Goal: Task Accomplishment & Management: Complete application form

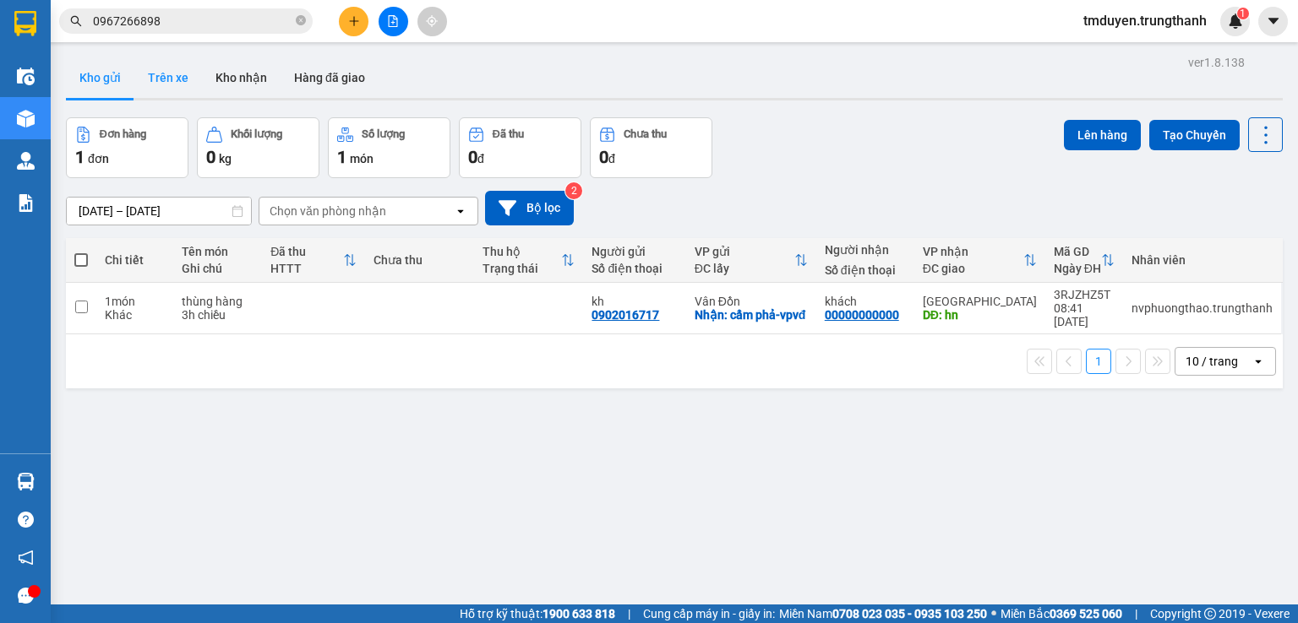
click at [159, 64] on button "Trên xe" at bounding box center [168, 77] width 68 height 41
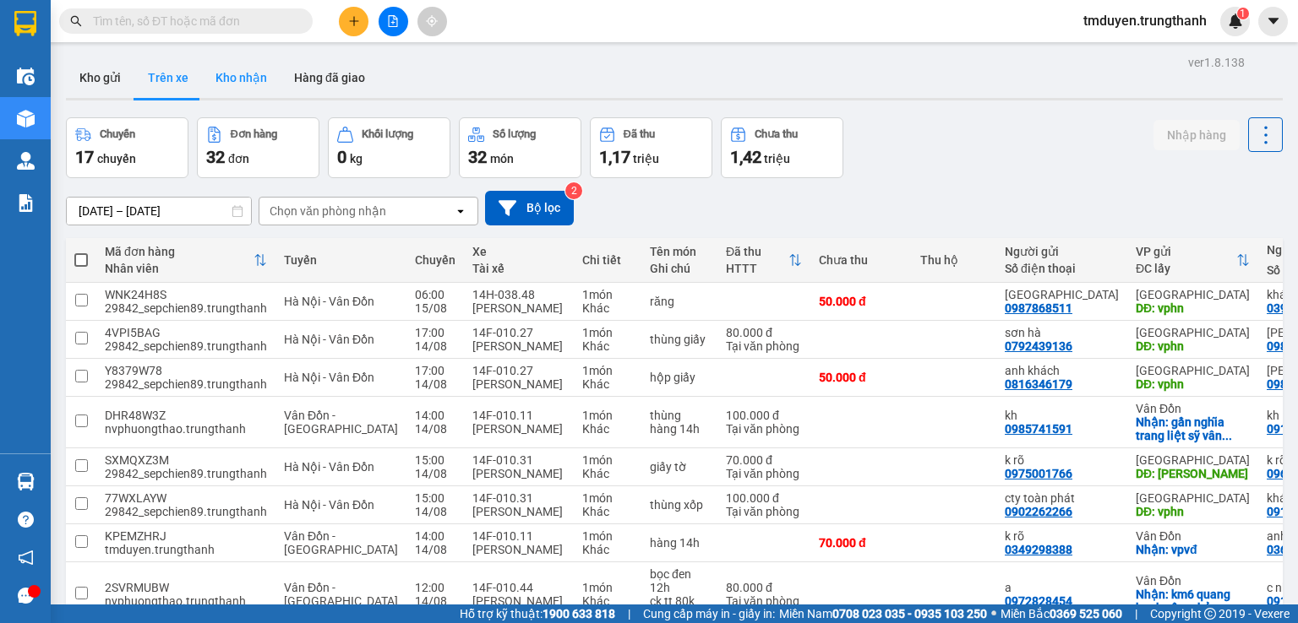
click at [253, 84] on button "Kho nhận" at bounding box center [241, 77] width 79 height 41
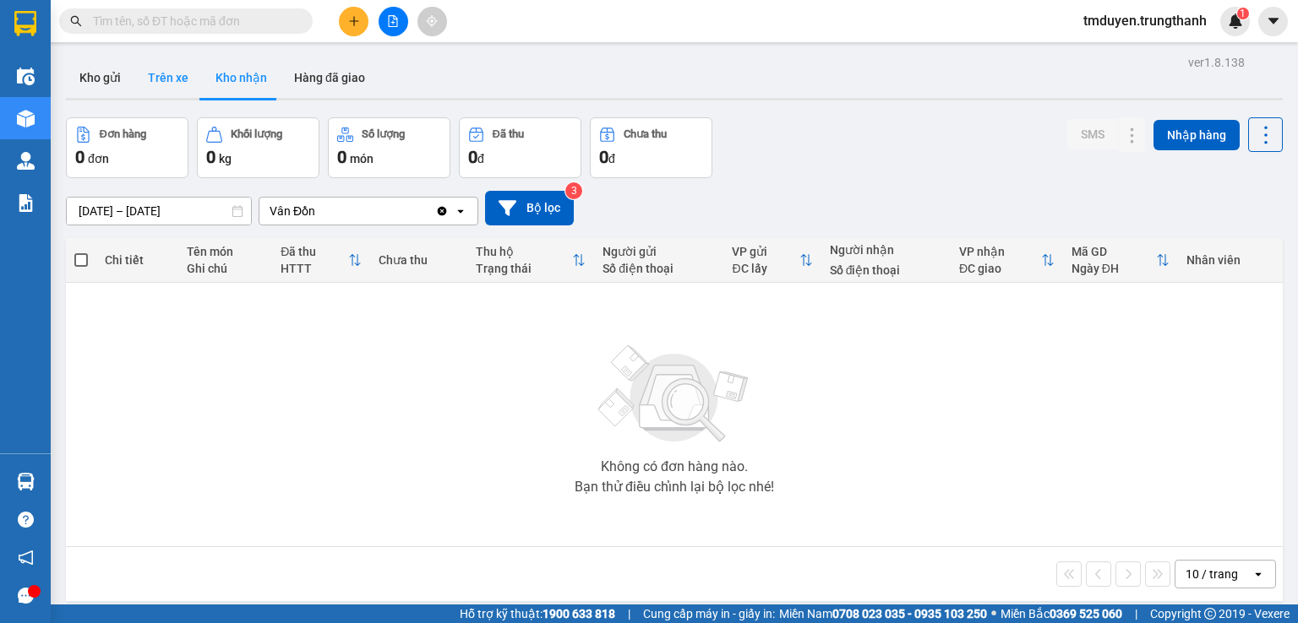
click at [156, 83] on button "Trên xe" at bounding box center [168, 77] width 68 height 41
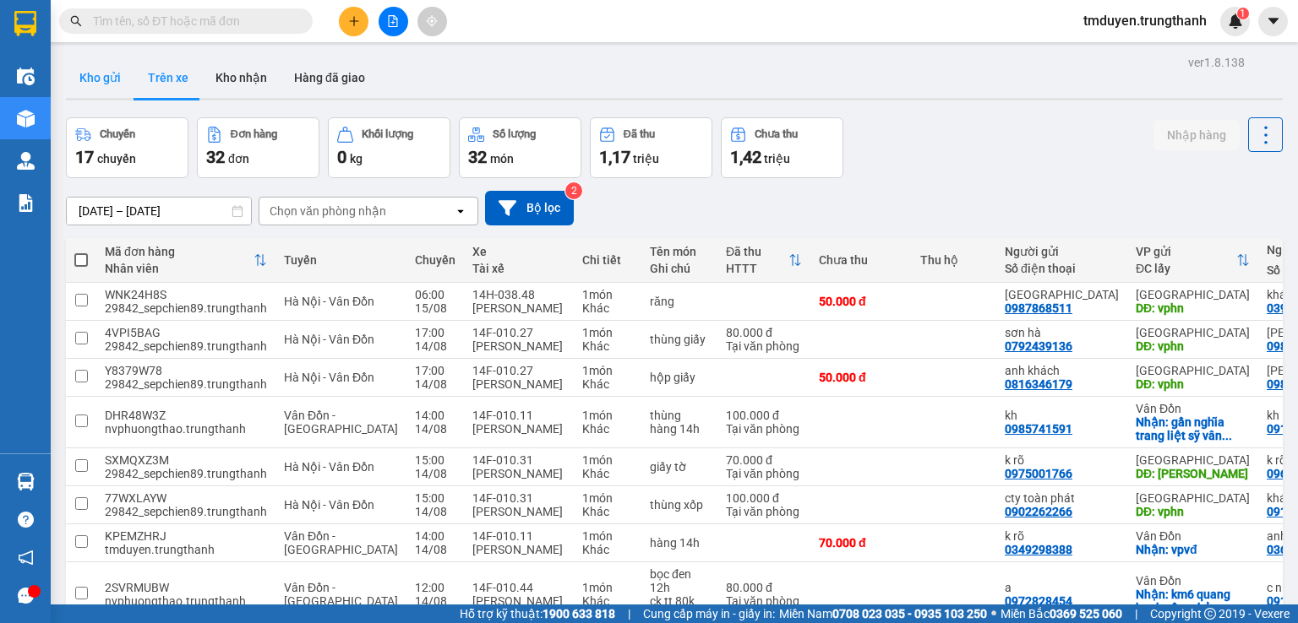
click at [114, 83] on button "Kho gửi" at bounding box center [100, 77] width 68 height 41
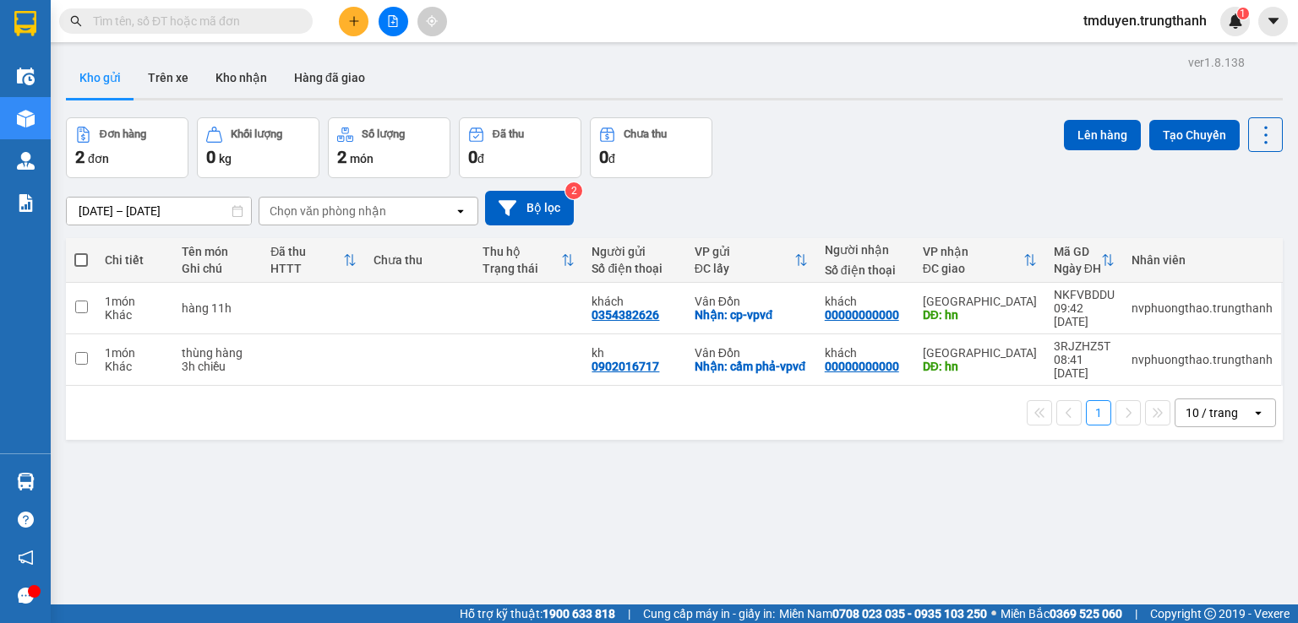
click at [192, 22] on input "text" at bounding box center [192, 21] width 199 height 19
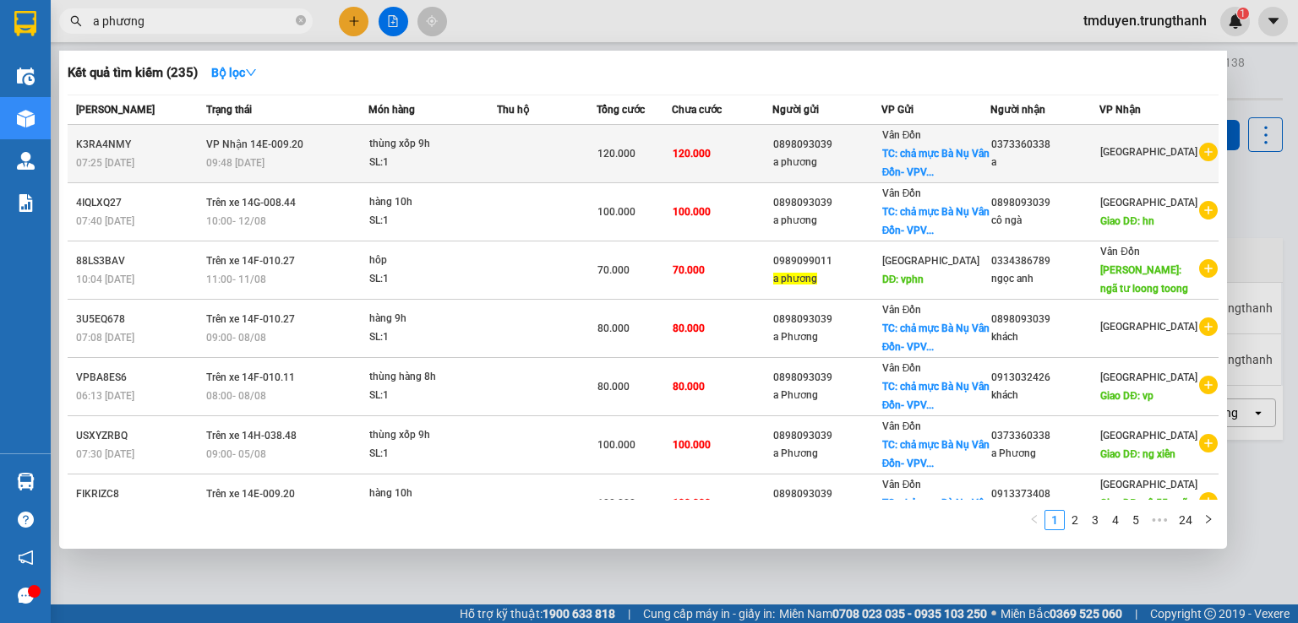
type input "a phương"
copy tr "0898093039"
drag, startPoint x: 830, startPoint y: 149, endPoint x: 770, endPoint y: 149, distance: 59.1
click at [770, 149] on tr "K3RA4NMY 07:25 - 15/08 VP Nhận 14E-009.20 09:48 - 15/08 thùng xốp 9h SL: 1 120.…" at bounding box center [643, 154] width 1151 height 58
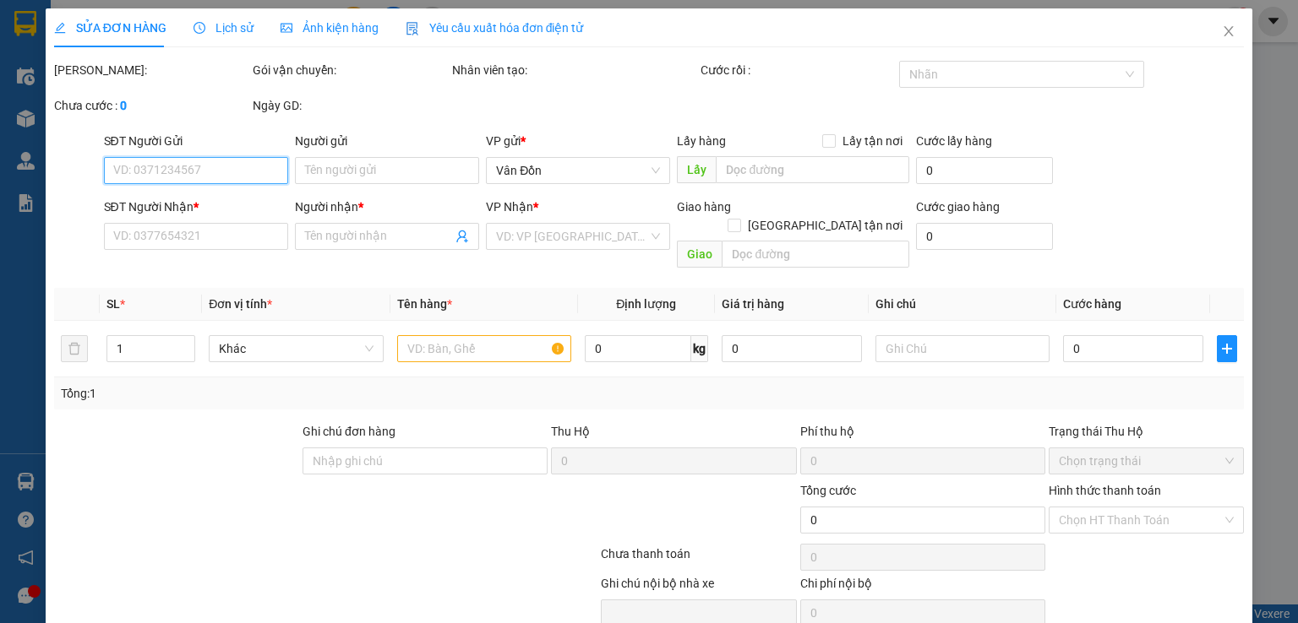
type input "0898093039"
type input "a phương"
checkbox input "true"
type input "chả mực Bà Nụ Vân Đồn- VPVĐ"
type input "0373360338"
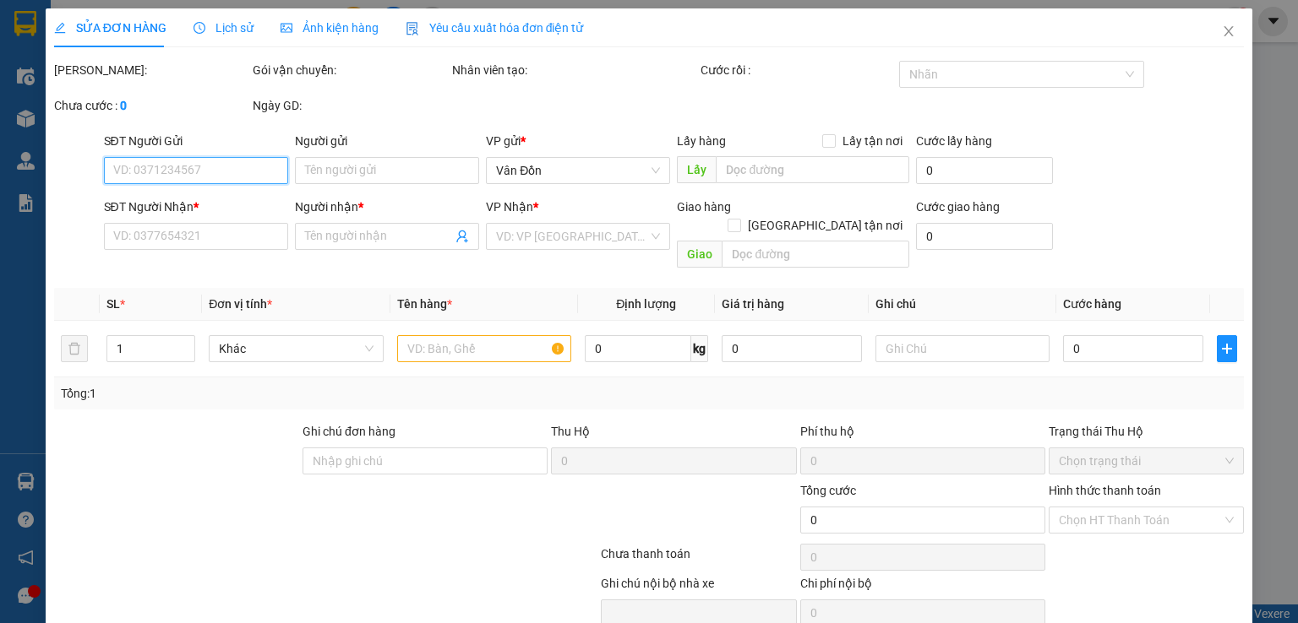
type input "a"
type input "120.000"
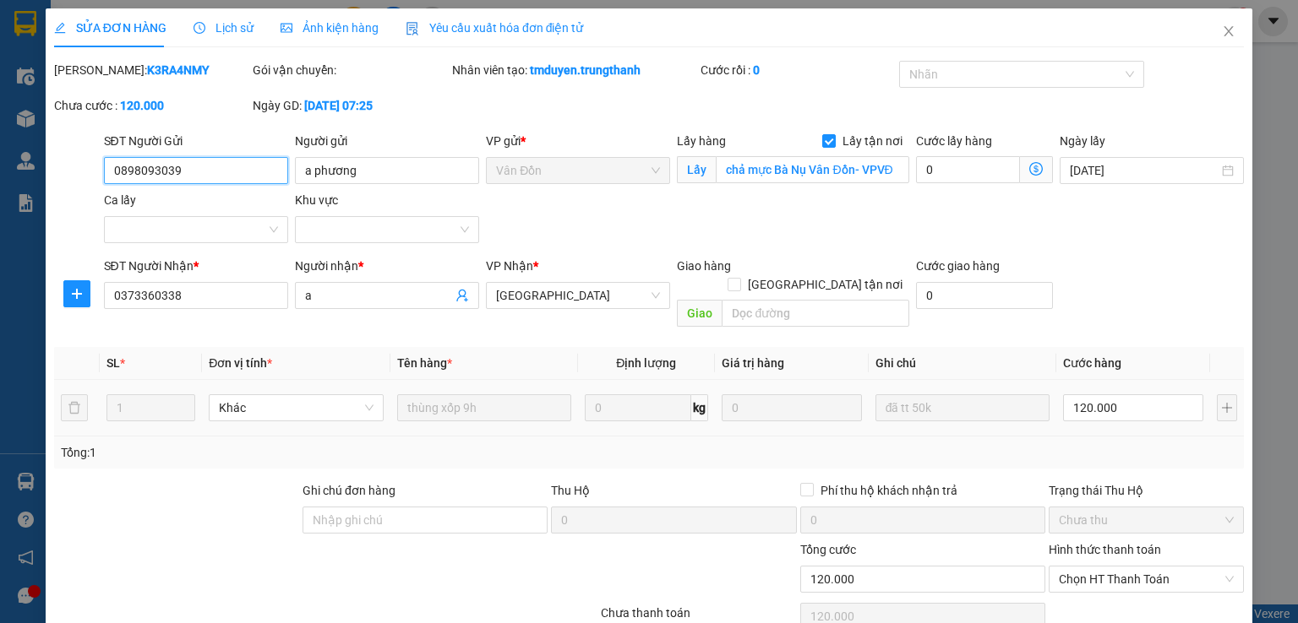
scroll to position [84, 0]
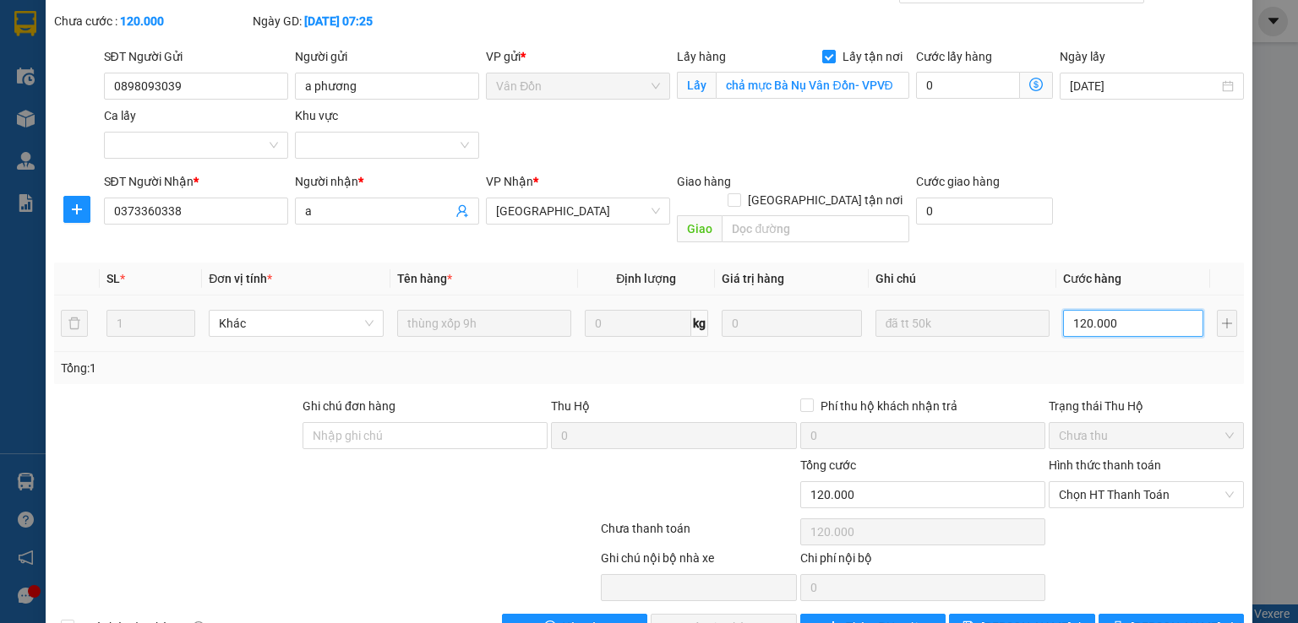
click at [1102, 310] on input "120.000" at bounding box center [1133, 323] width 140 height 27
type input "1"
type input "10"
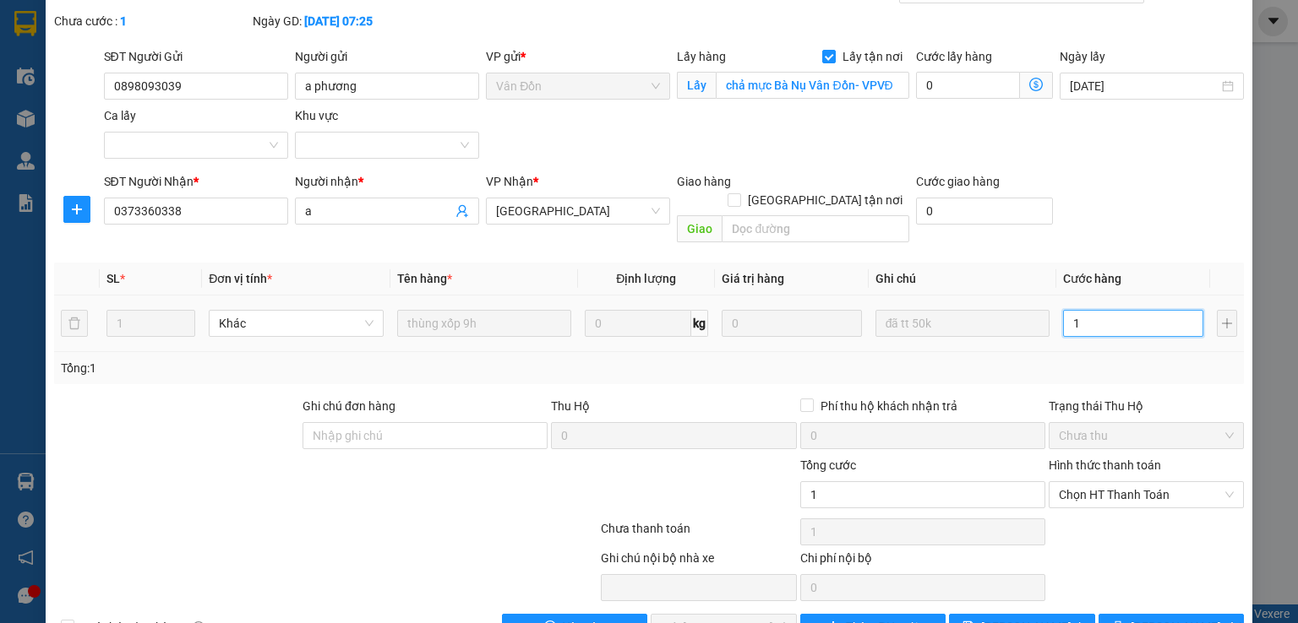
type input "10"
type input "100"
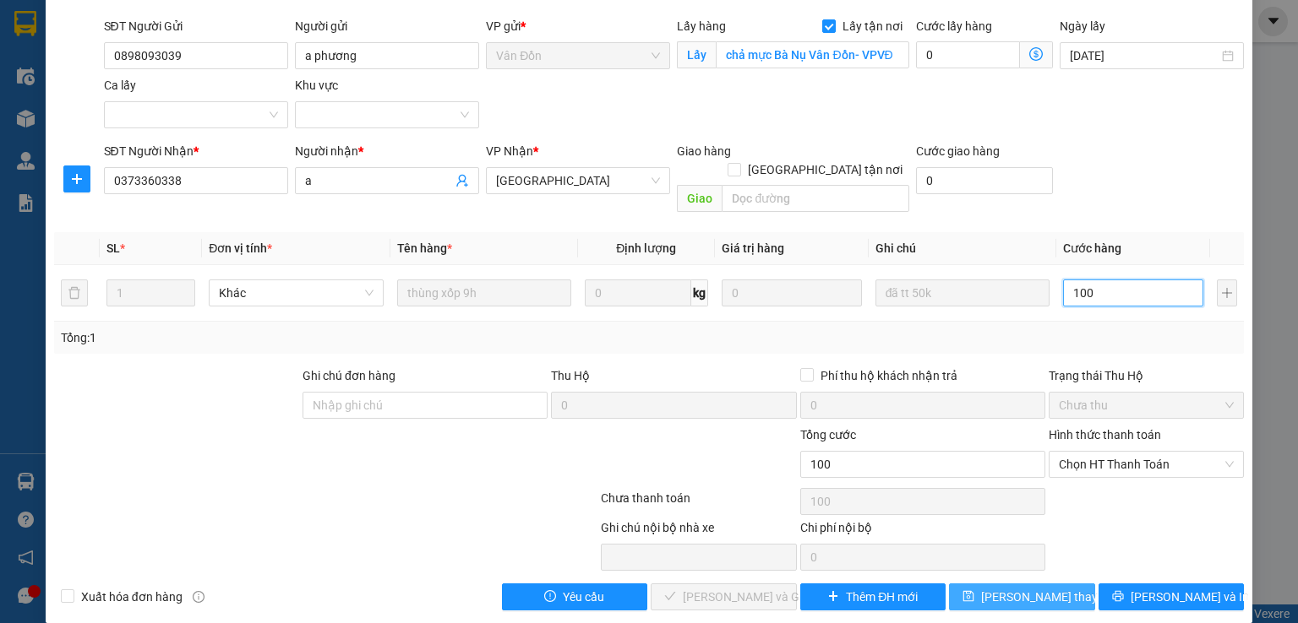
type input "100"
type input "100.000"
click at [993, 588] on span "Lưu thay đổi" at bounding box center [1048, 597] width 135 height 19
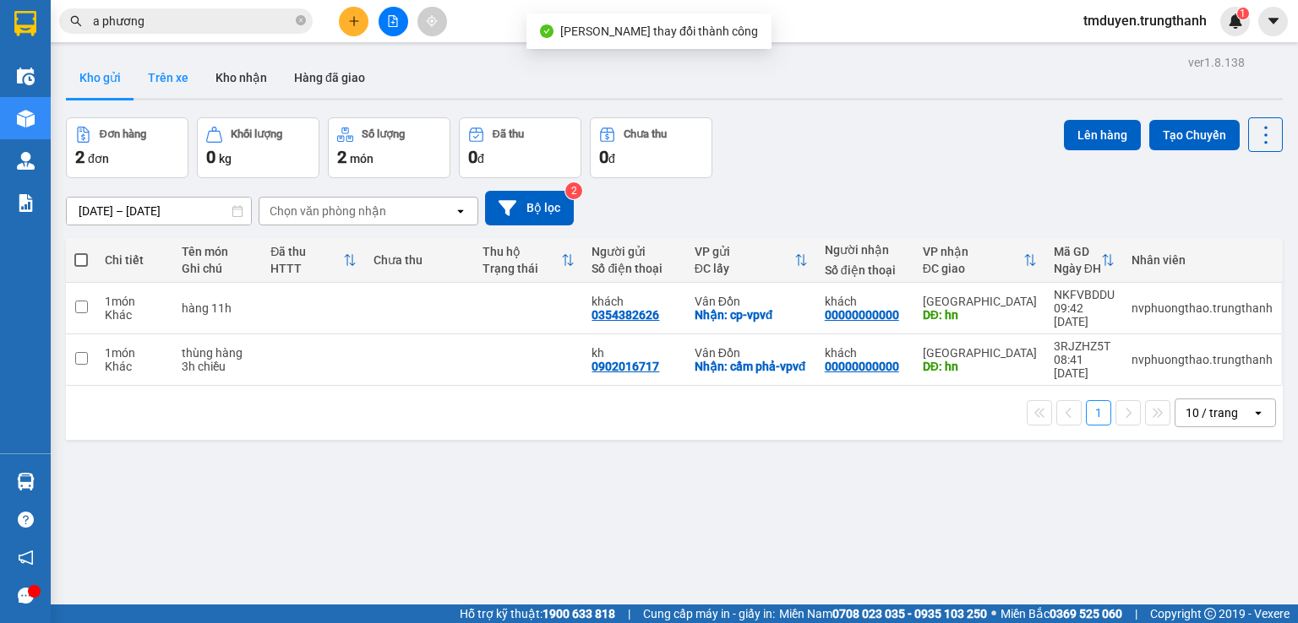
click at [171, 68] on button "Trên xe" at bounding box center [168, 77] width 68 height 41
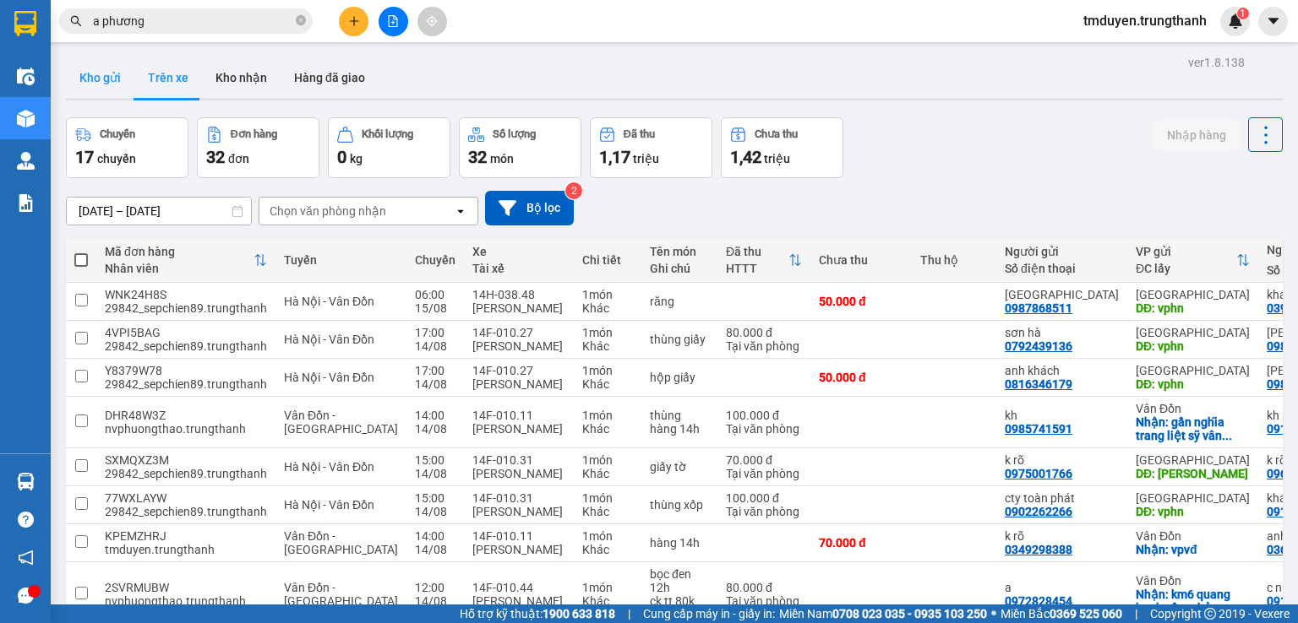
click at [102, 78] on button "Kho gửi" at bounding box center [100, 77] width 68 height 41
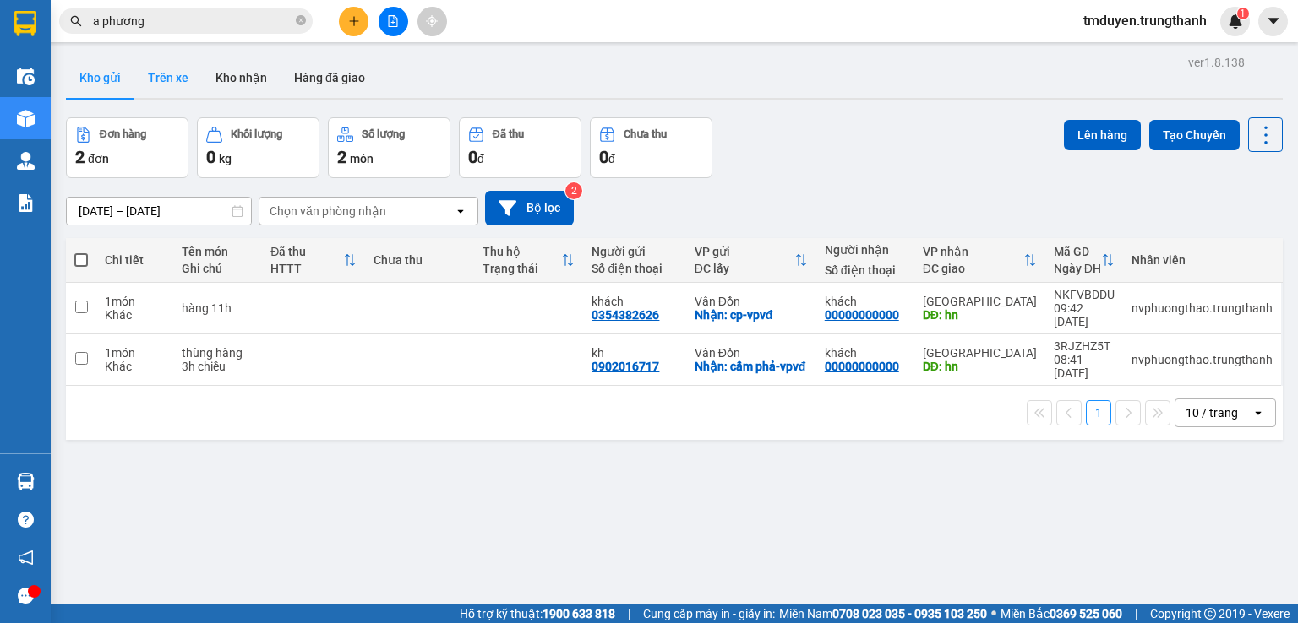
click at [179, 85] on button "Trên xe" at bounding box center [168, 77] width 68 height 41
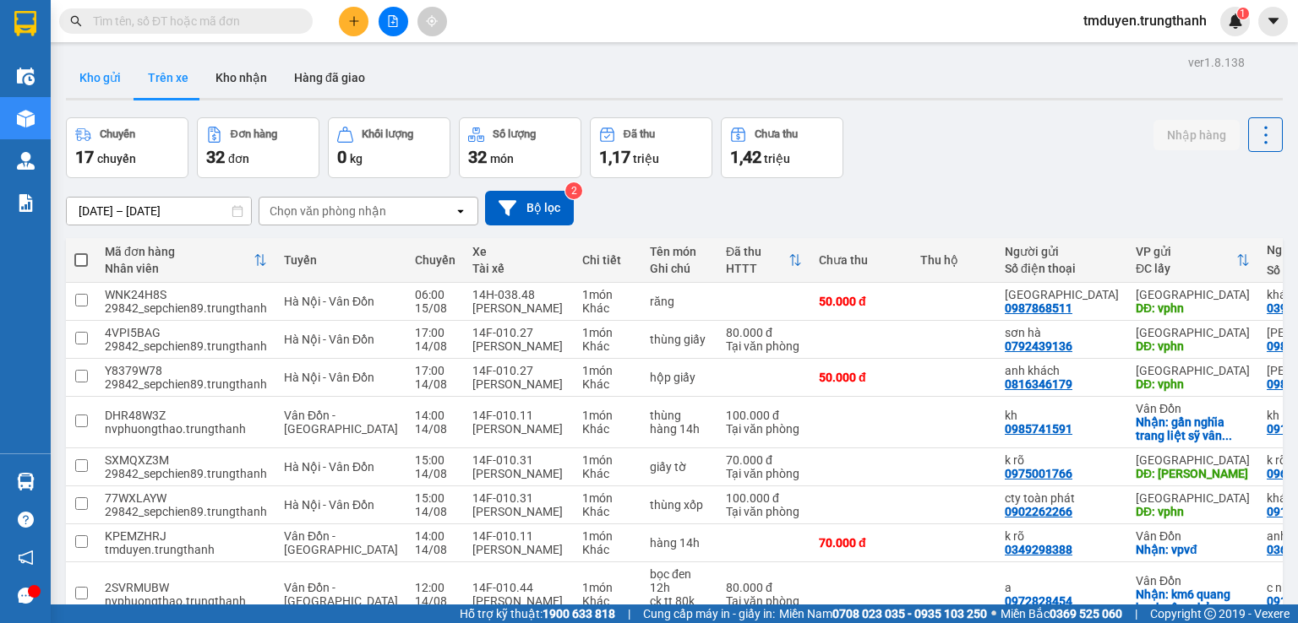
click at [90, 73] on button "Kho gửi" at bounding box center [100, 77] width 68 height 41
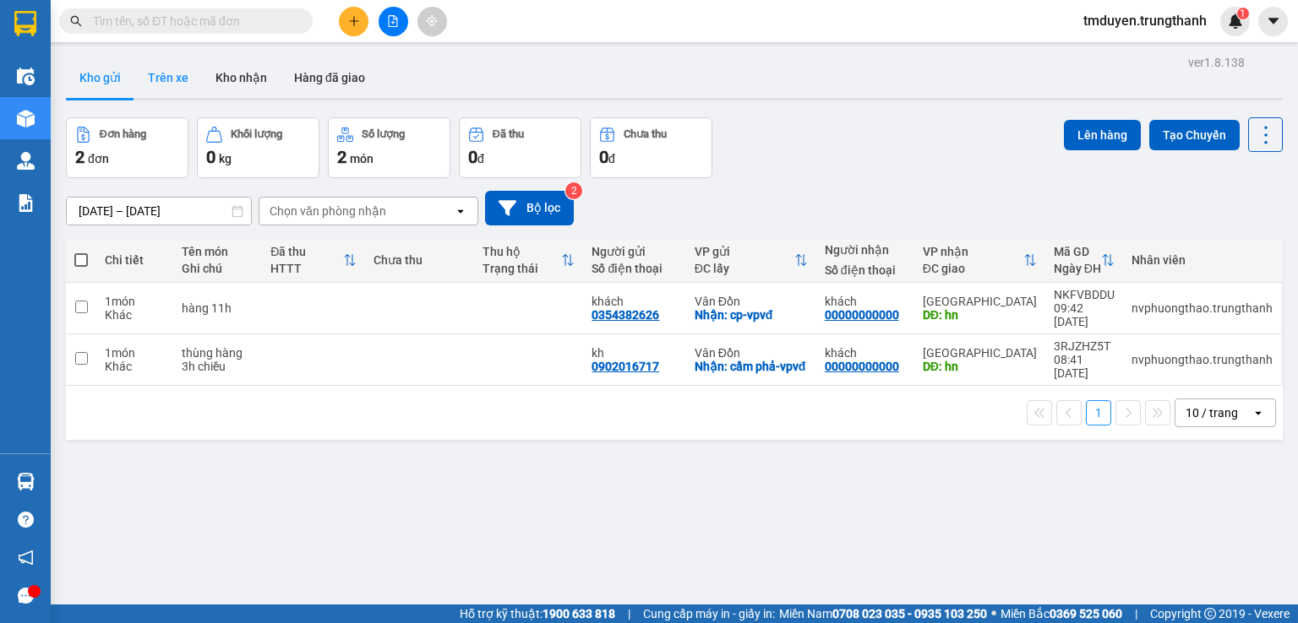
click at [172, 83] on button "Trên xe" at bounding box center [168, 77] width 68 height 41
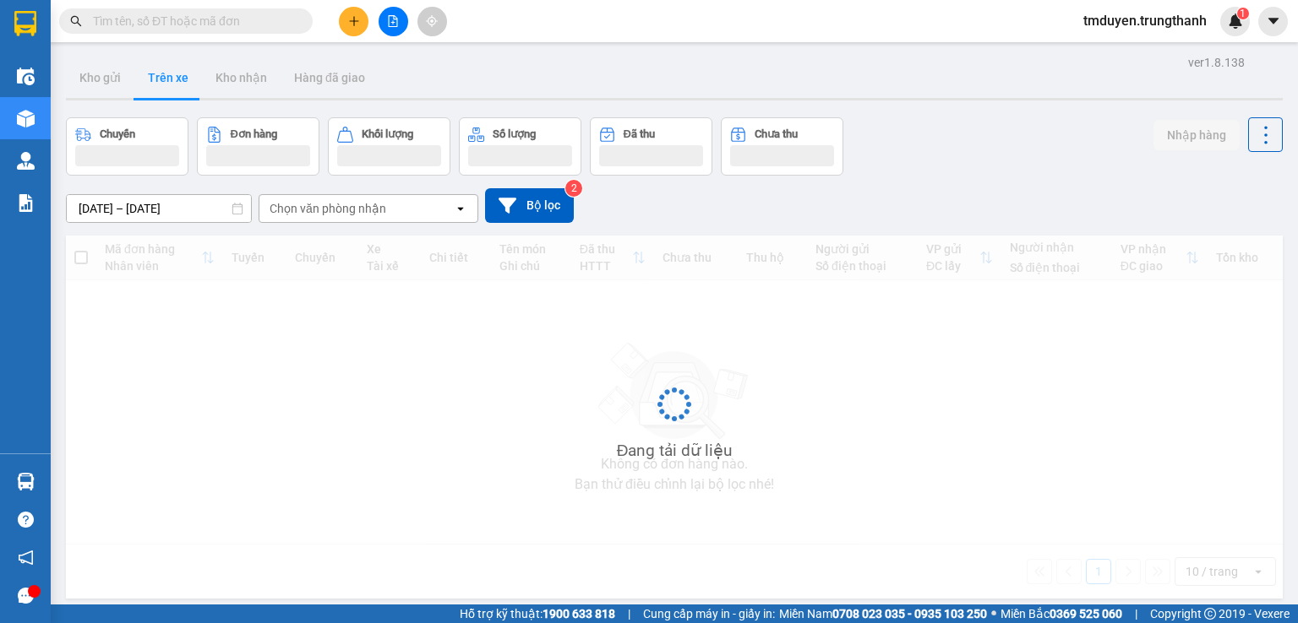
click at [172, 27] on input "text" at bounding box center [192, 21] width 199 height 19
paste input "0898093039"
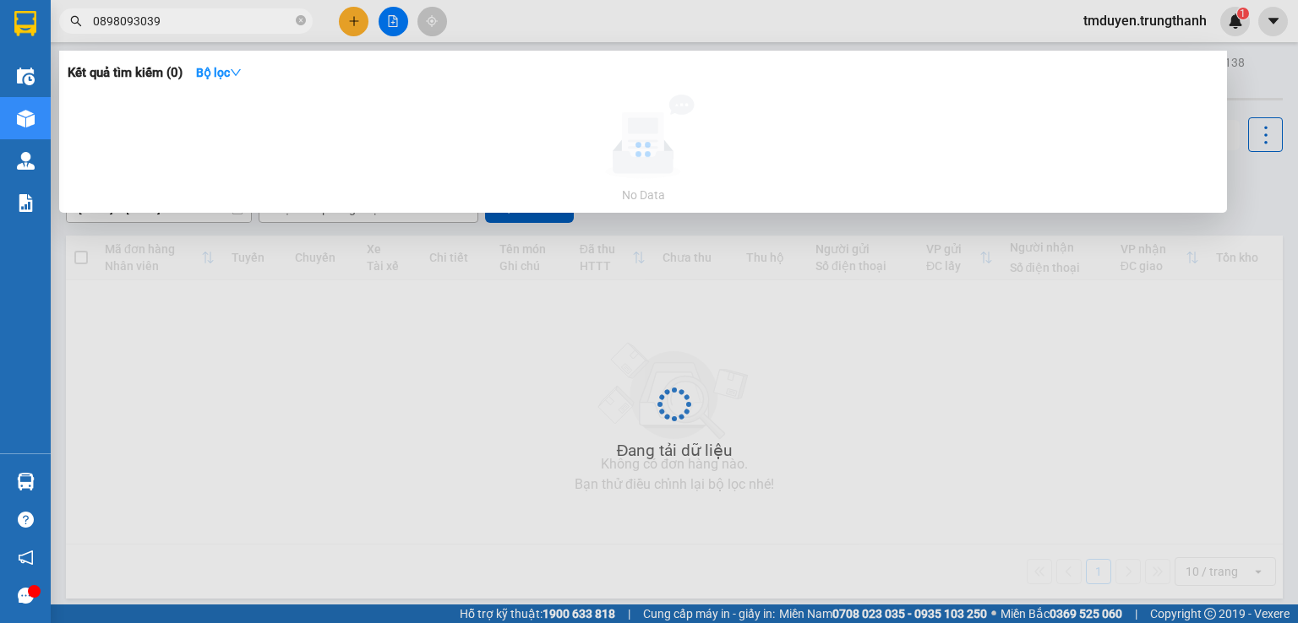
type input "0898093039"
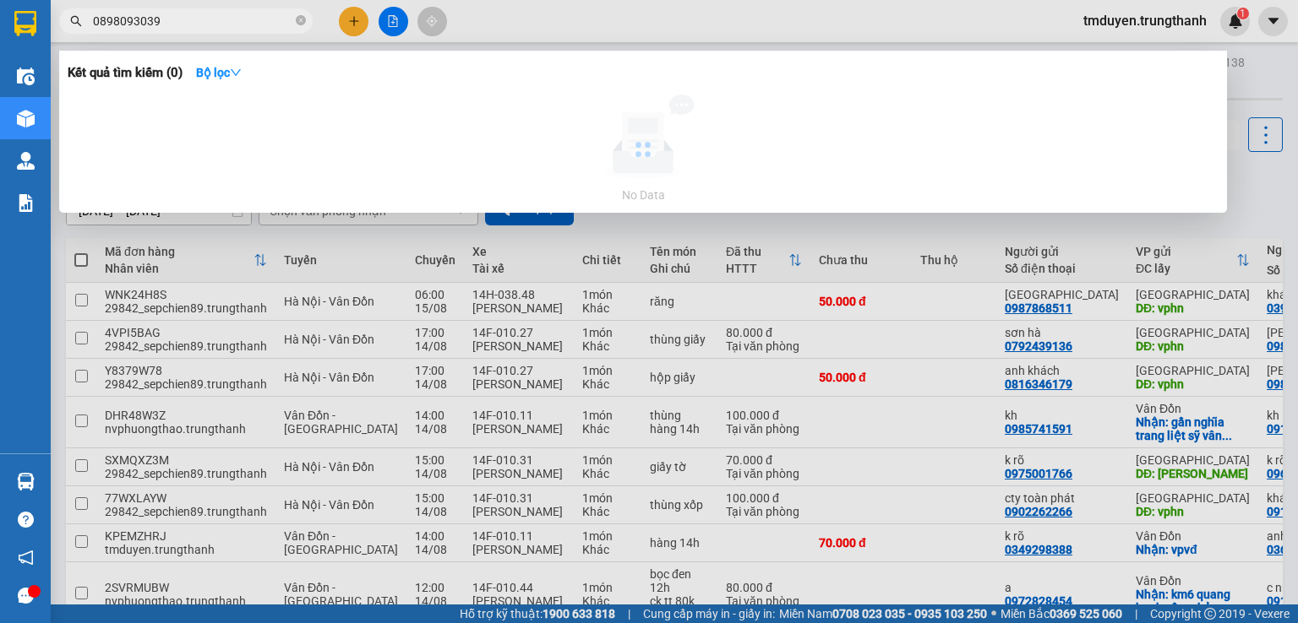
click at [212, 12] on input "0898093039" at bounding box center [192, 21] width 199 height 19
click at [206, 18] on input "0898093039" at bounding box center [192, 21] width 199 height 19
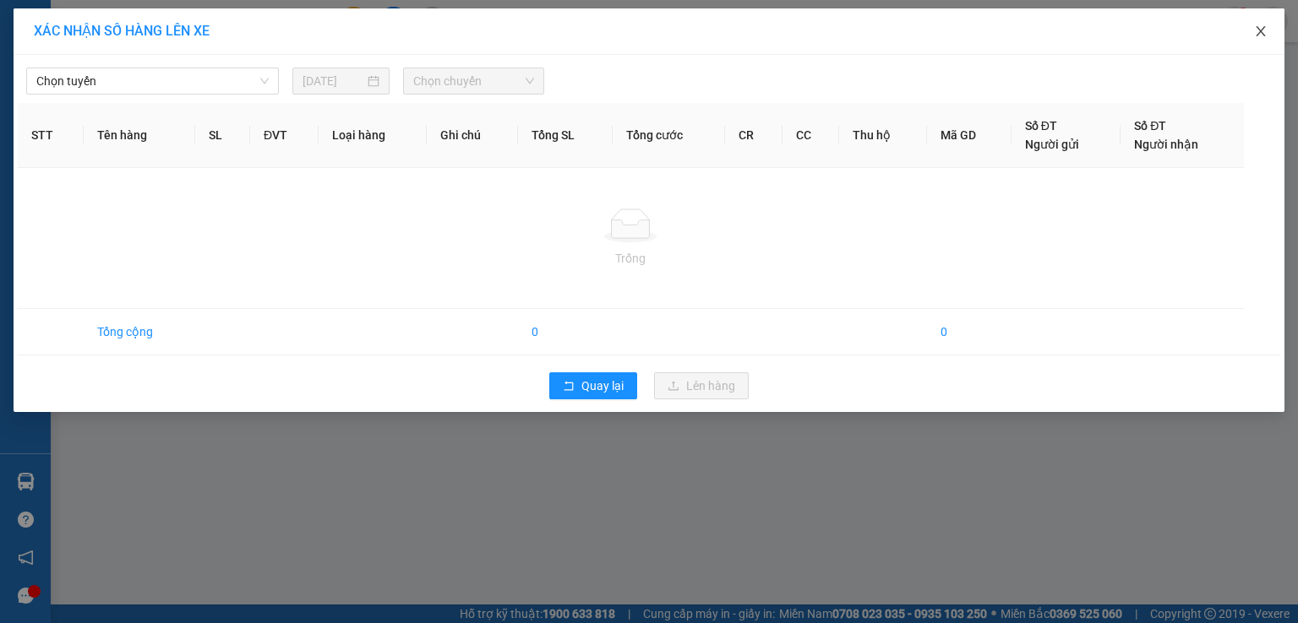
click at [1259, 24] on span "Close" at bounding box center [1260, 31] width 47 height 47
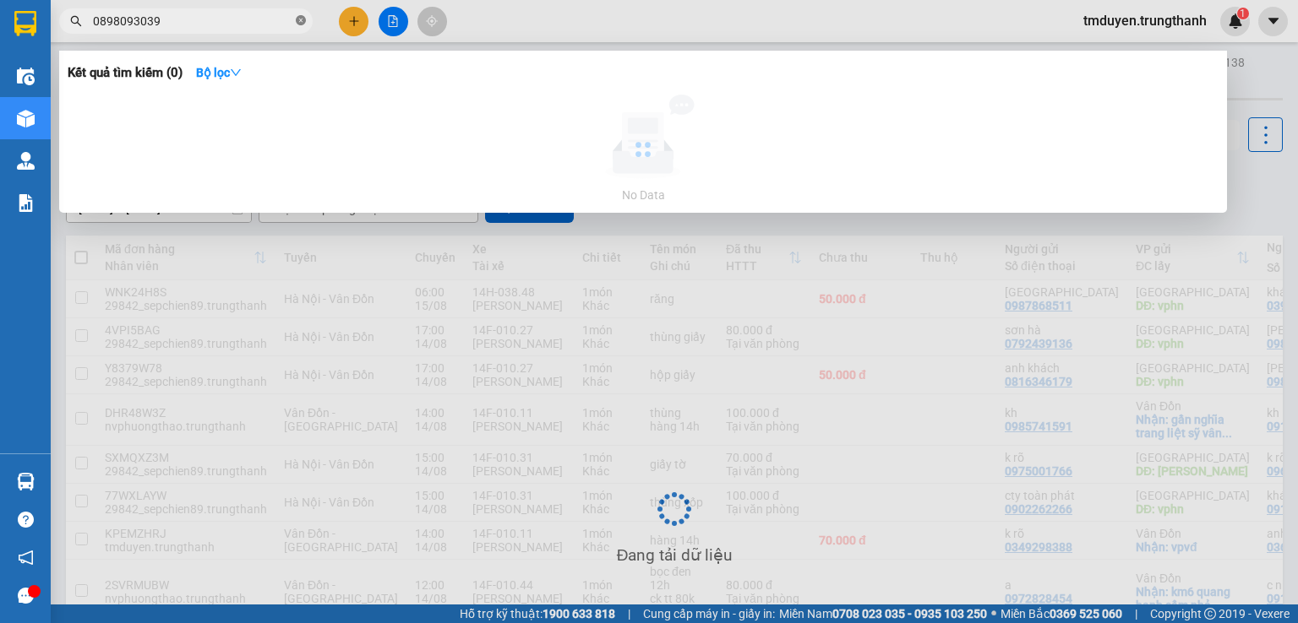
click at [301, 24] on icon "close-circle" at bounding box center [301, 20] width 10 height 10
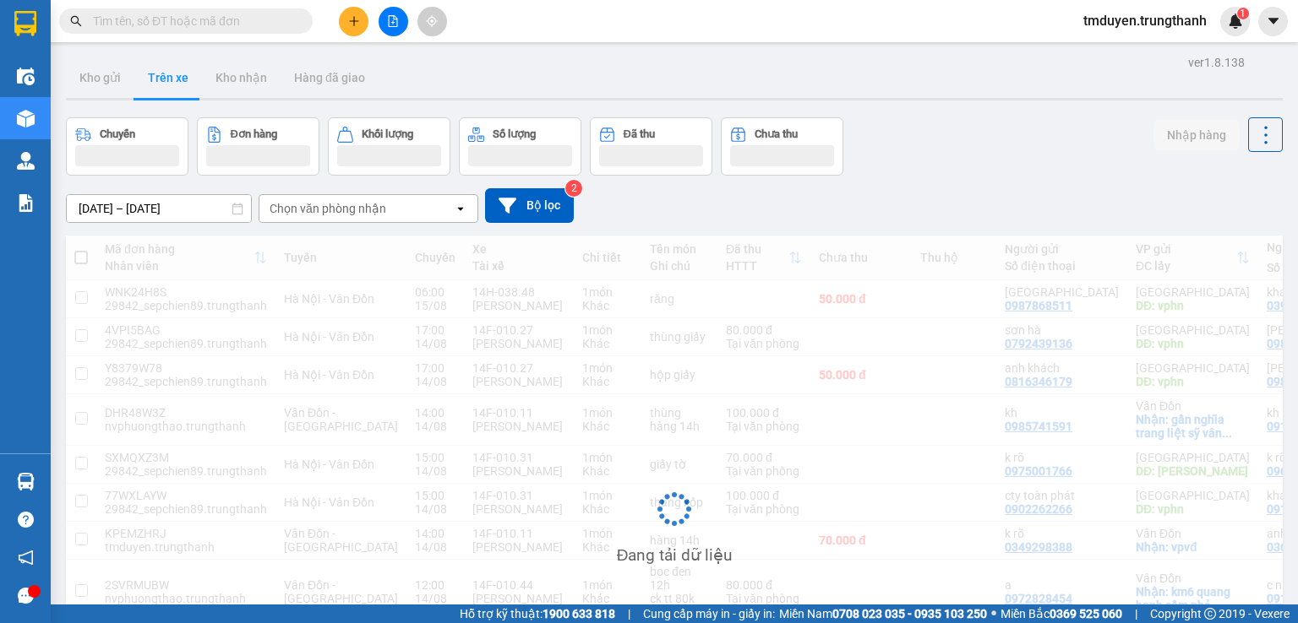
click at [243, 24] on input "text" at bounding box center [192, 21] width 199 height 19
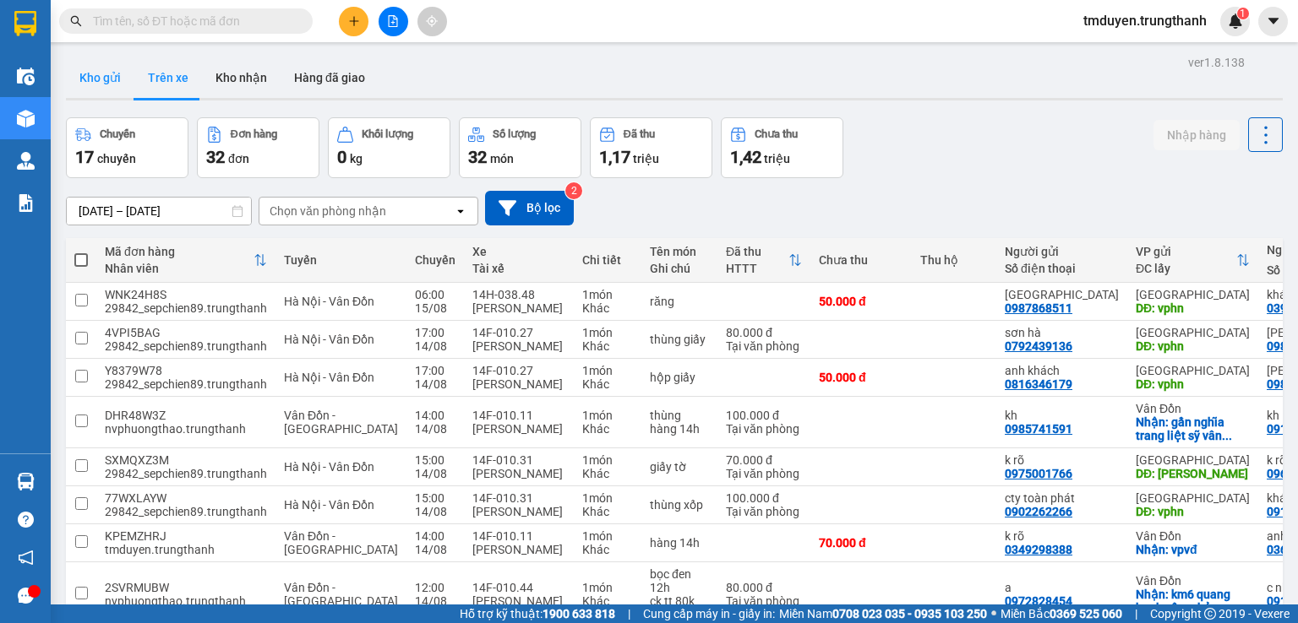
click at [108, 90] on button "Kho gửi" at bounding box center [100, 77] width 68 height 41
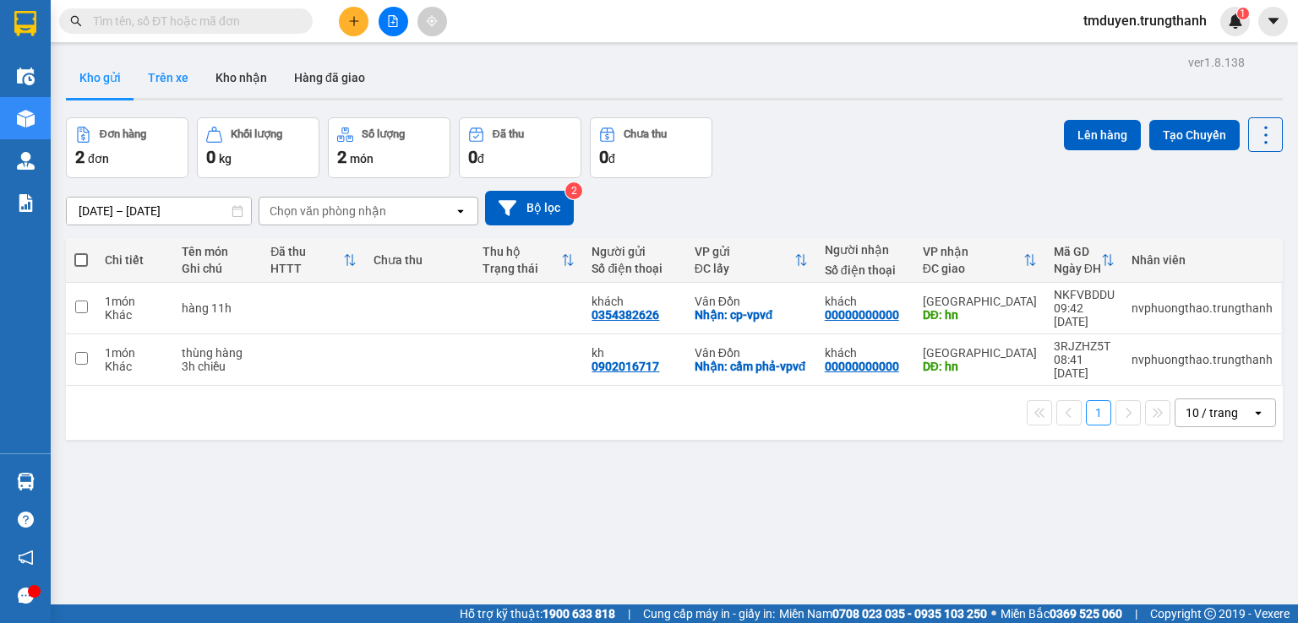
click at [177, 82] on button "Trên xe" at bounding box center [168, 77] width 68 height 41
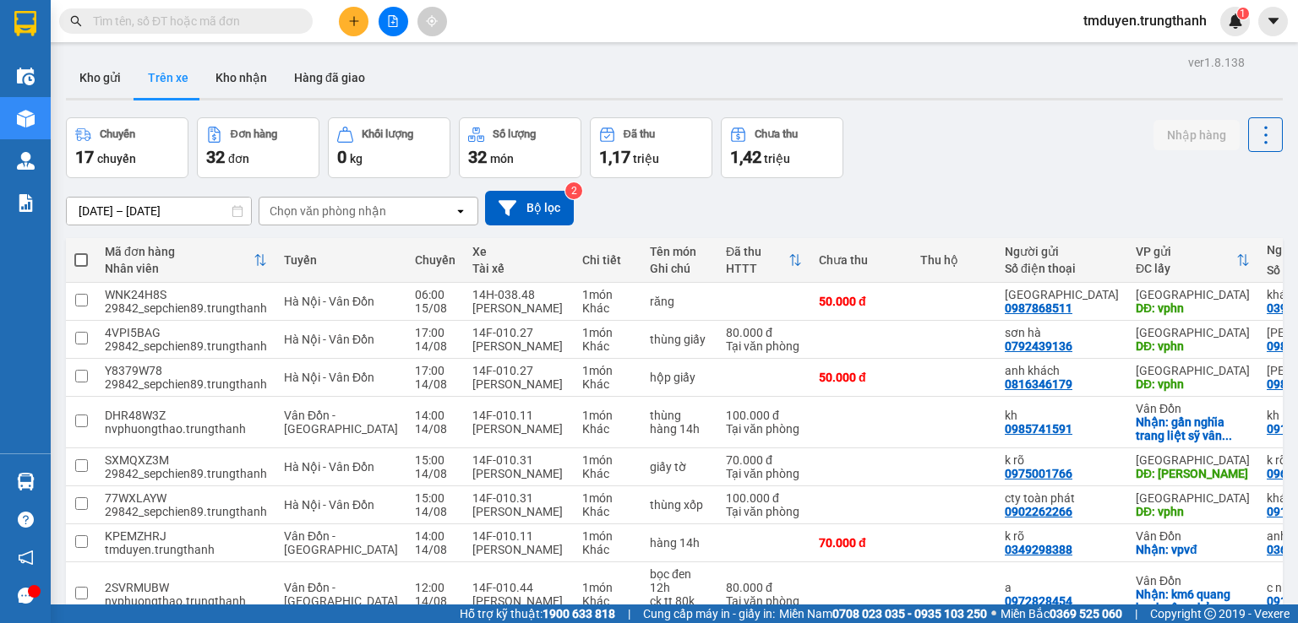
click at [188, 27] on input "text" at bounding box center [192, 21] width 199 height 19
paste input "0898093039"
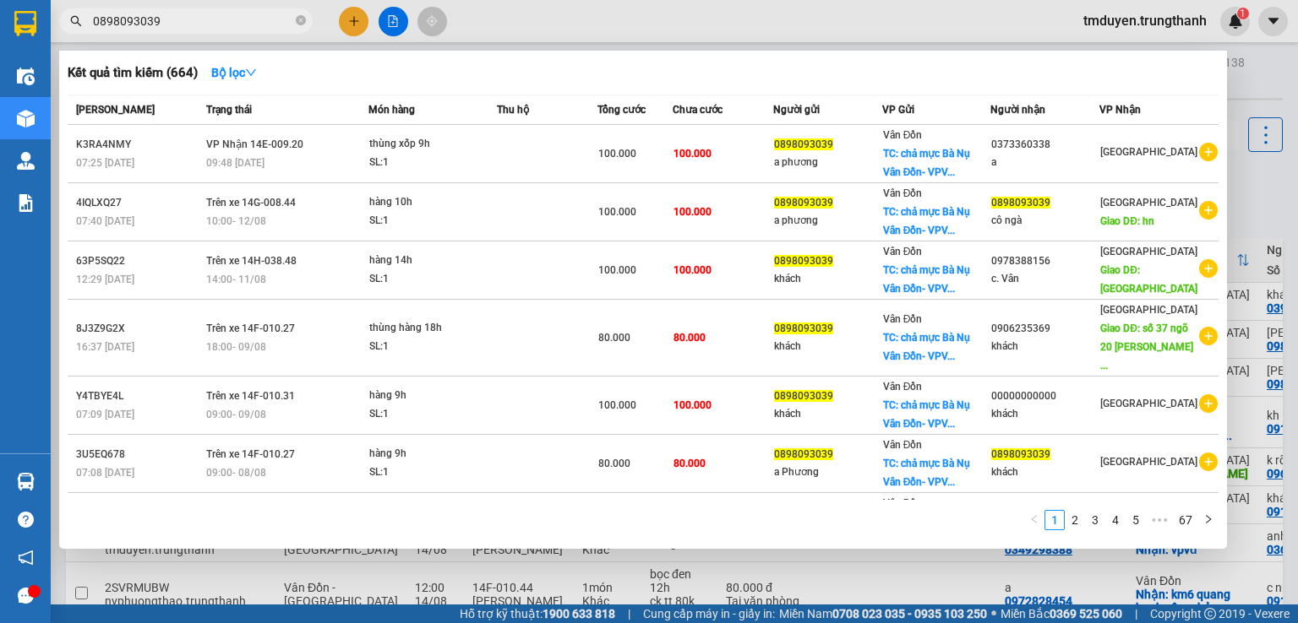
type input "0898093039"
click at [433, 80] on div "Kết quả tìm kiếm ( 664 ) Bộ lọc" at bounding box center [643, 72] width 1151 height 27
click at [1061, 28] on div at bounding box center [649, 311] width 1298 height 623
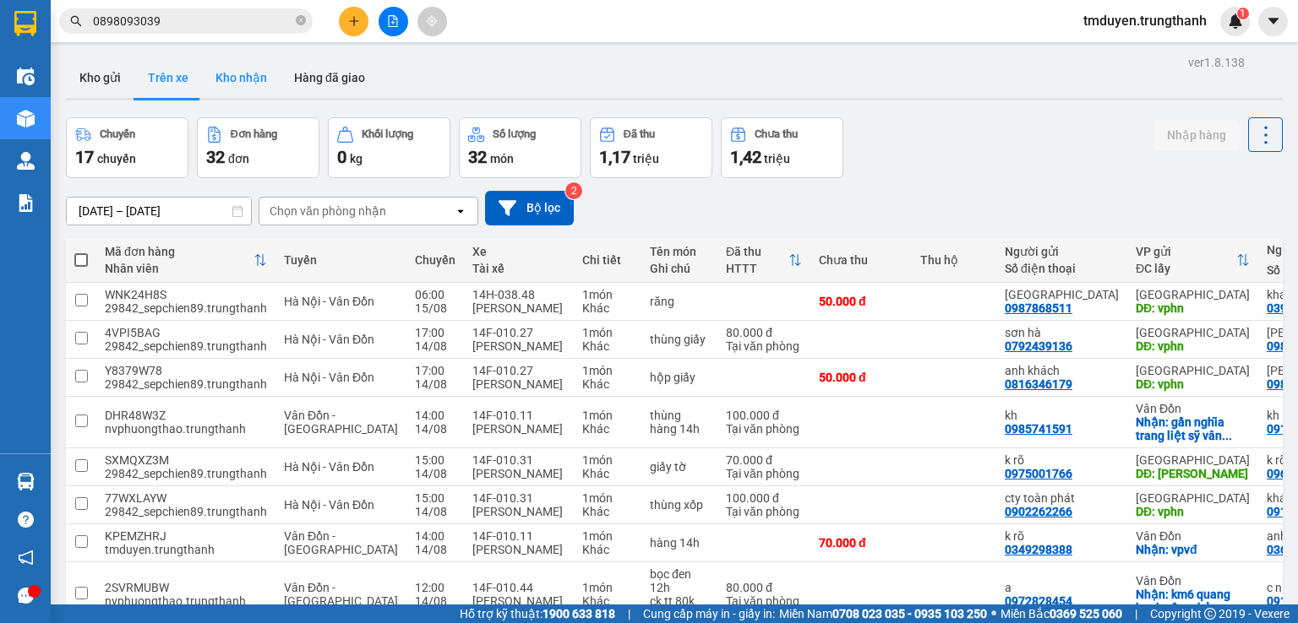
click at [220, 72] on button "Kho nhận" at bounding box center [241, 77] width 79 height 41
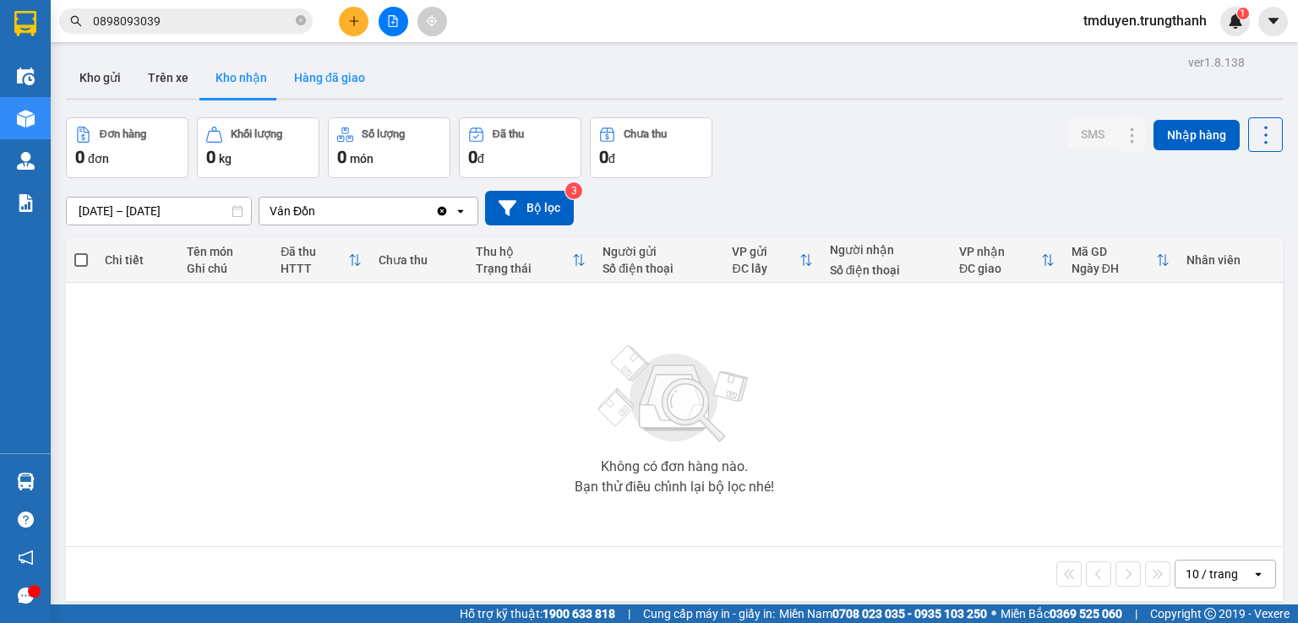
click at [325, 71] on button "Hàng đã giao" at bounding box center [329, 77] width 98 height 41
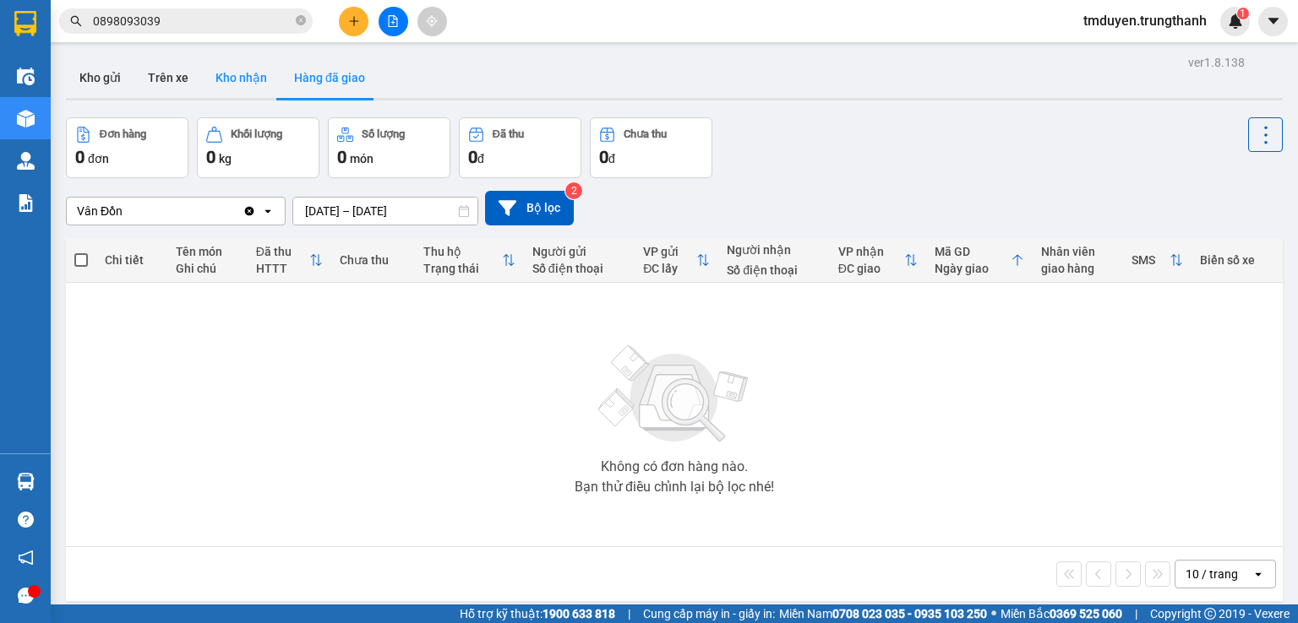
click at [234, 86] on button "Kho nhận" at bounding box center [241, 77] width 79 height 41
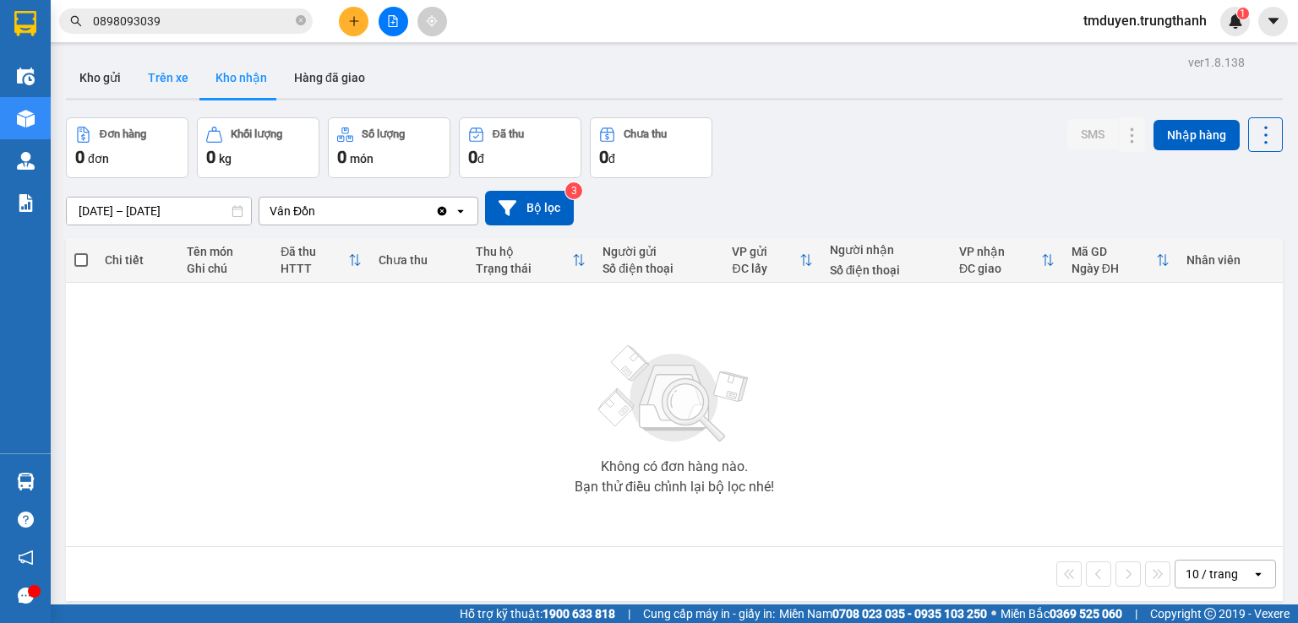
click at [152, 84] on button "Trên xe" at bounding box center [168, 77] width 68 height 41
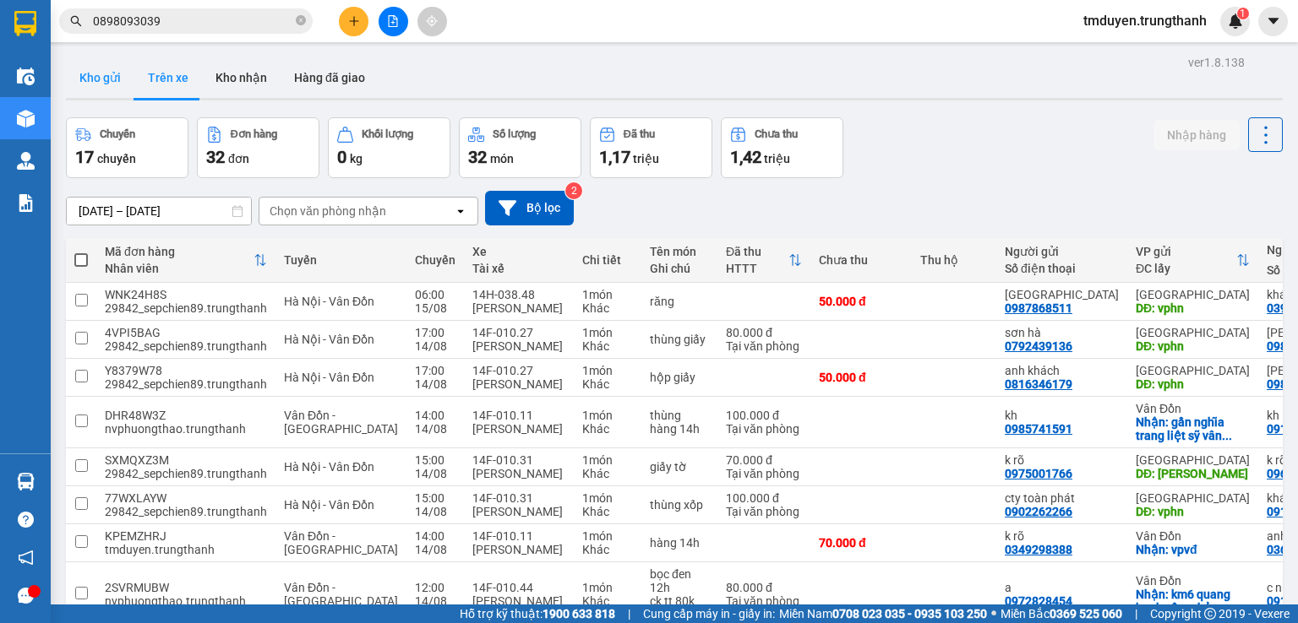
click at [101, 67] on button "Kho gửi" at bounding box center [100, 77] width 68 height 41
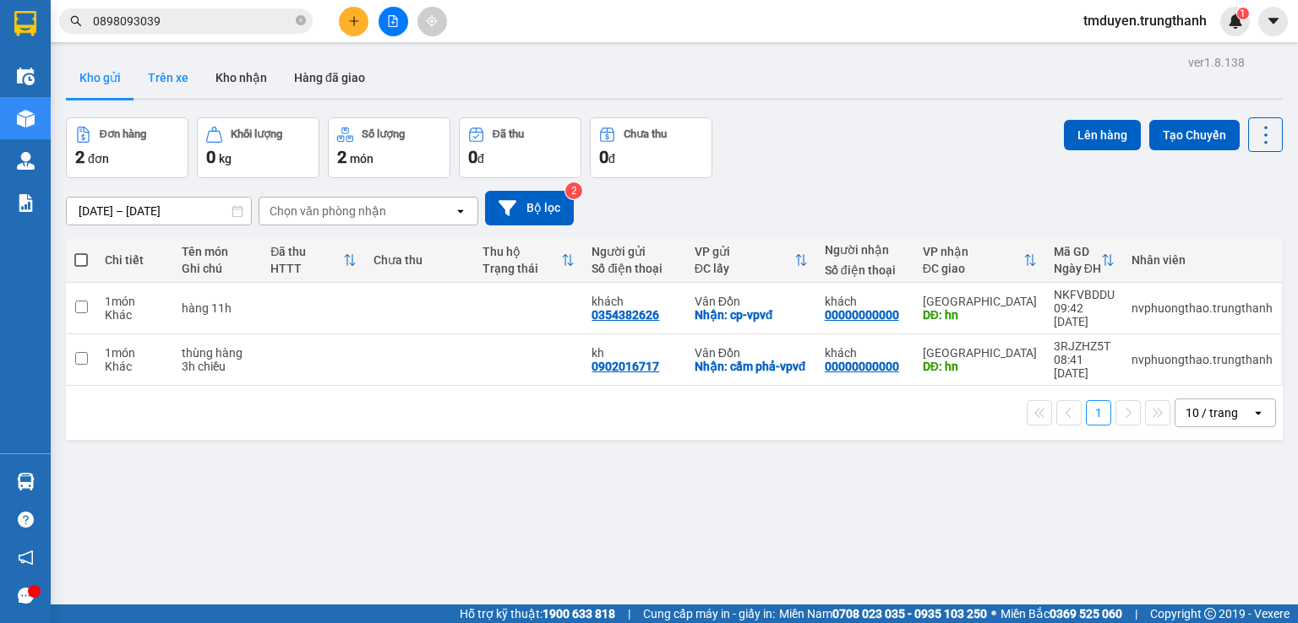
click at [163, 79] on button "Trên xe" at bounding box center [168, 77] width 68 height 41
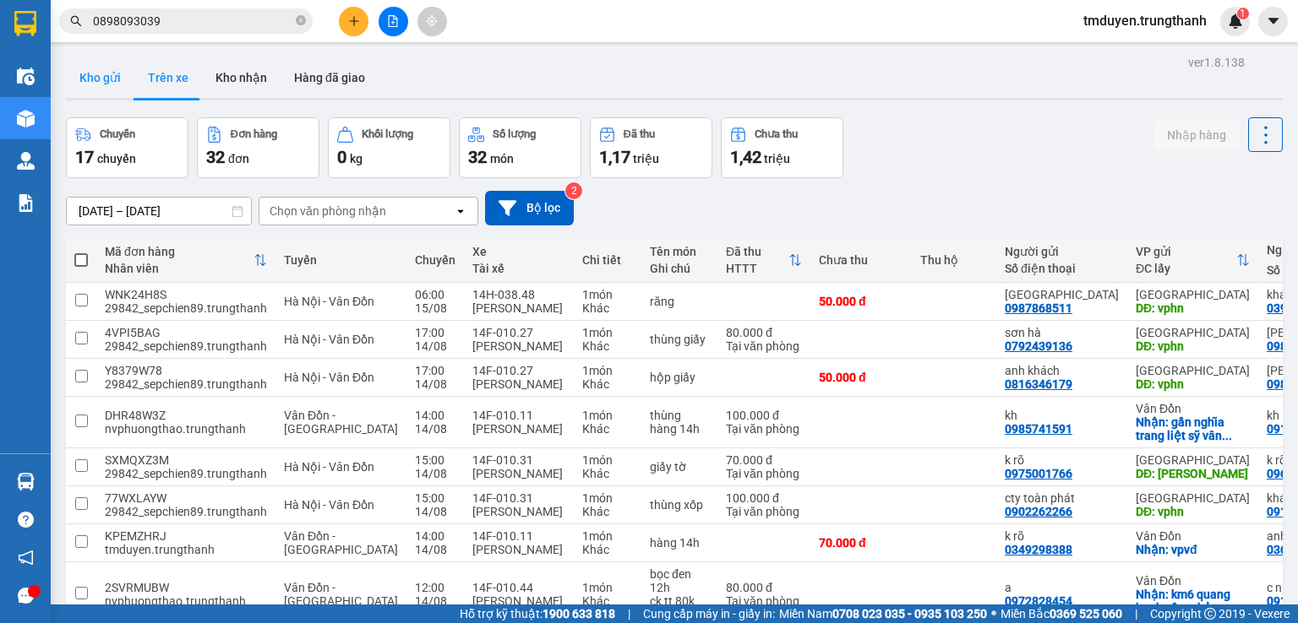
click at [86, 75] on button "Kho gửi" at bounding box center [100, 77] width 68 height 41
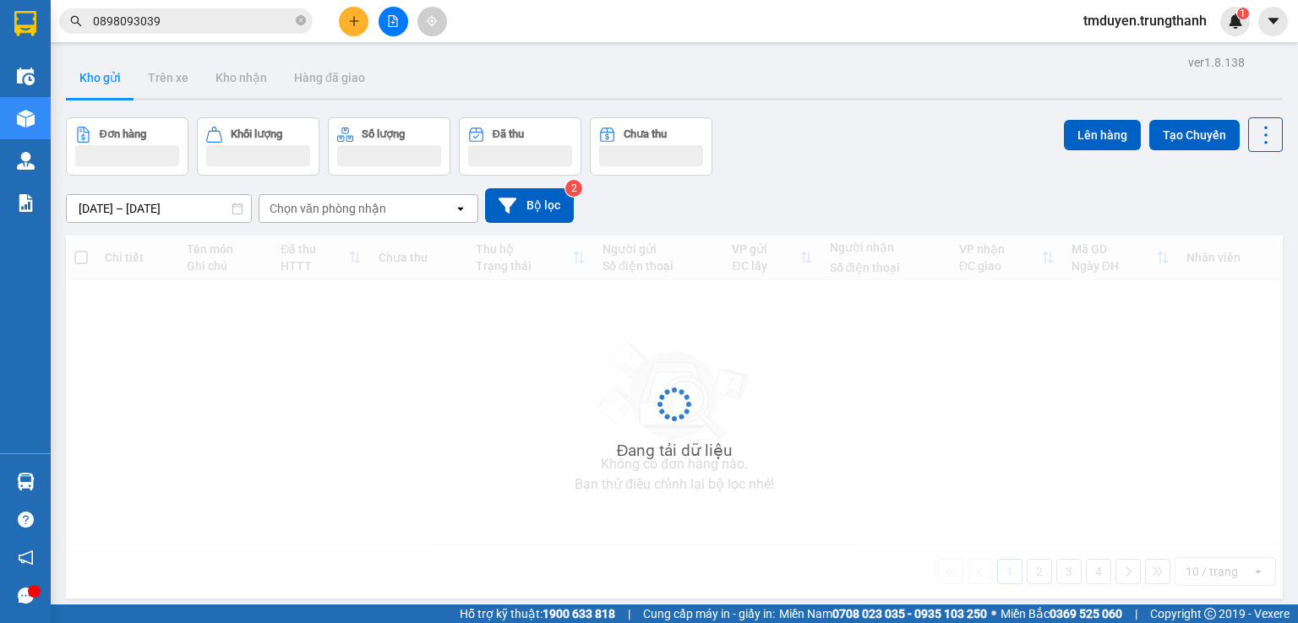
click at [353, 24] on icon "plus" at bounding box center [353, 20] width 1 height 9
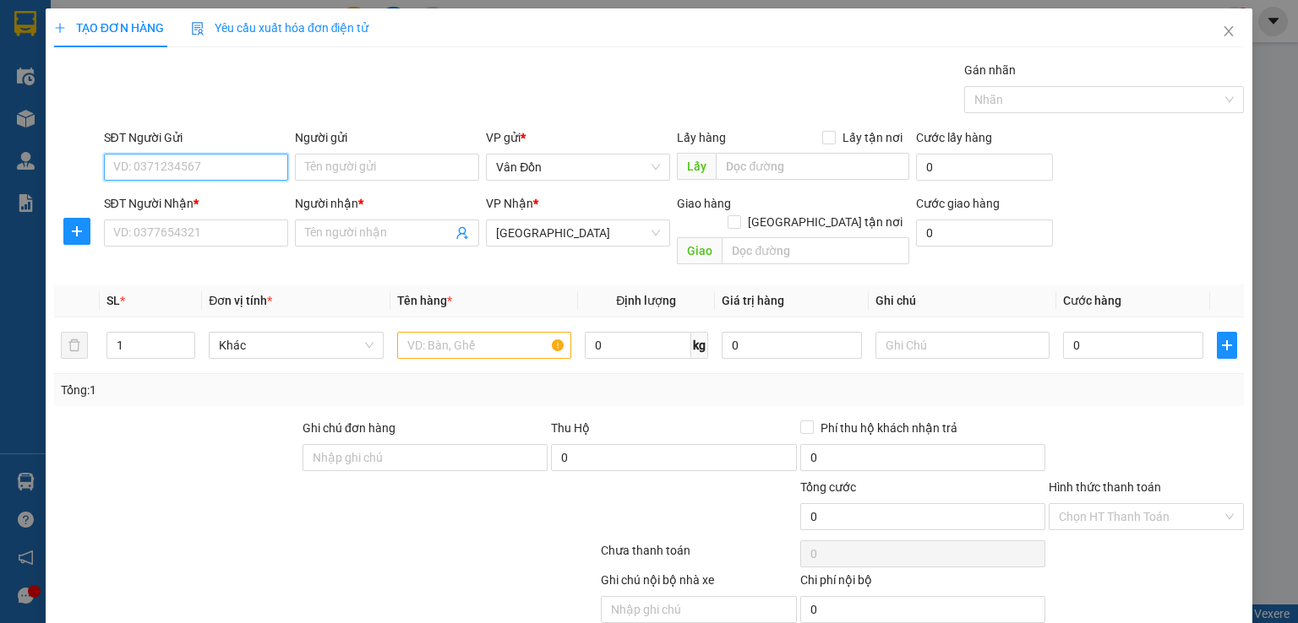
paste input "0898093039"
type input "0898093039"
click at [206, 231] on input "SĐT Người Nhận *" at bounding box center [196, 233] width 184 height 27
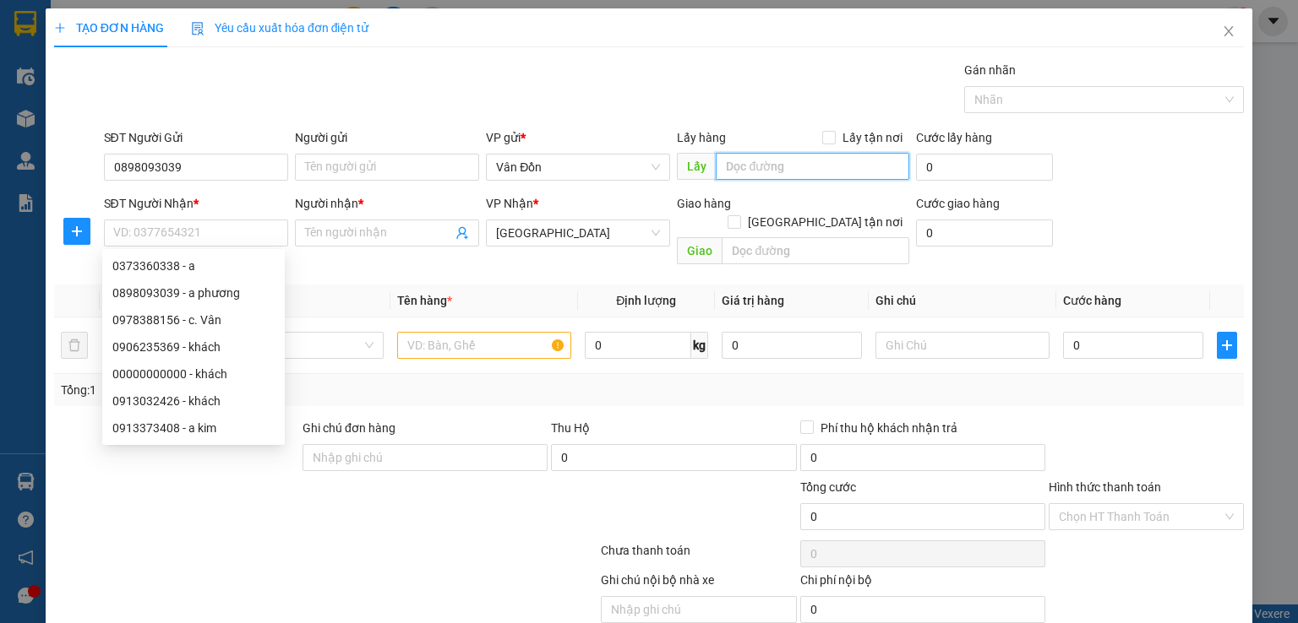
click at [769, 177] on input "text" at bounding box center [811, 166] width 193 height 27
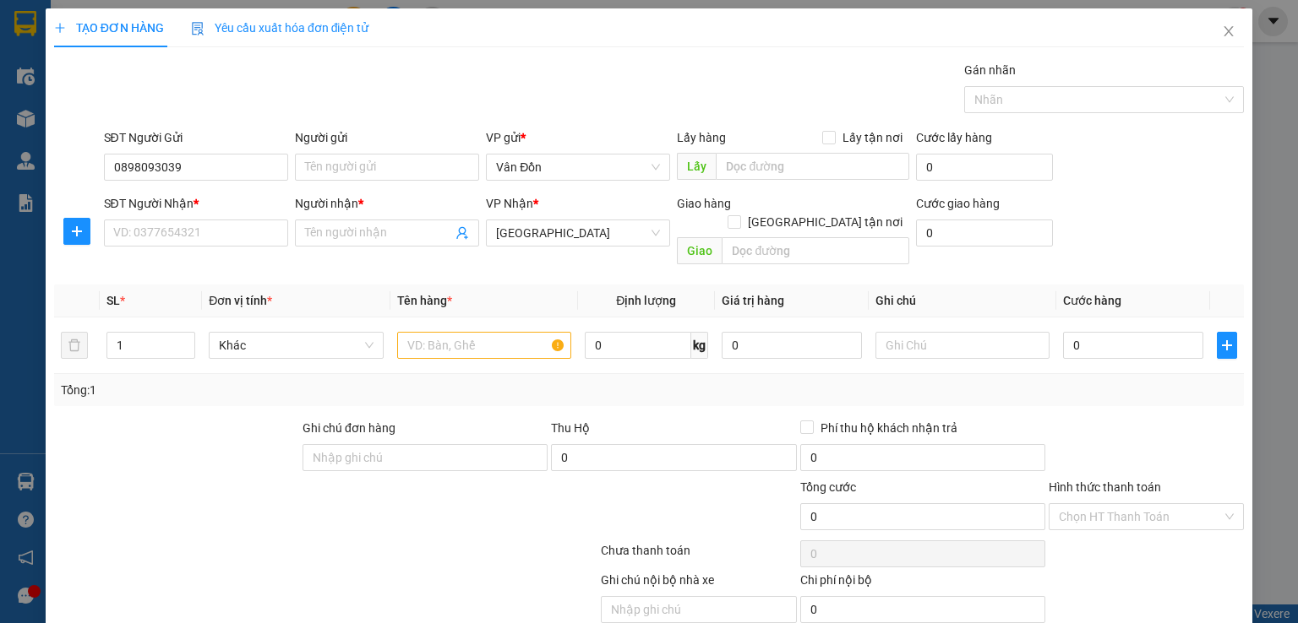
drag, startPoint x: 830, startPoint y: 144, endPoint x: 280, endPoint y: 197, distance: 553.3
click at [828, 144] on label "Lấy tận nơi" at bounding box center [865, 137] width 87 height 19
click at [199, 168] on input "0898093039" at bounding box center [196, 167] width 184 height 27
drag, startPoint x: 209, startPoint y: 199, endPoint x: 220, endPoint y: 200, distance: 11.0
click at [209, 199] on div "0898093039 - a phương" at bounding box center [193, 200] width 162 height 19
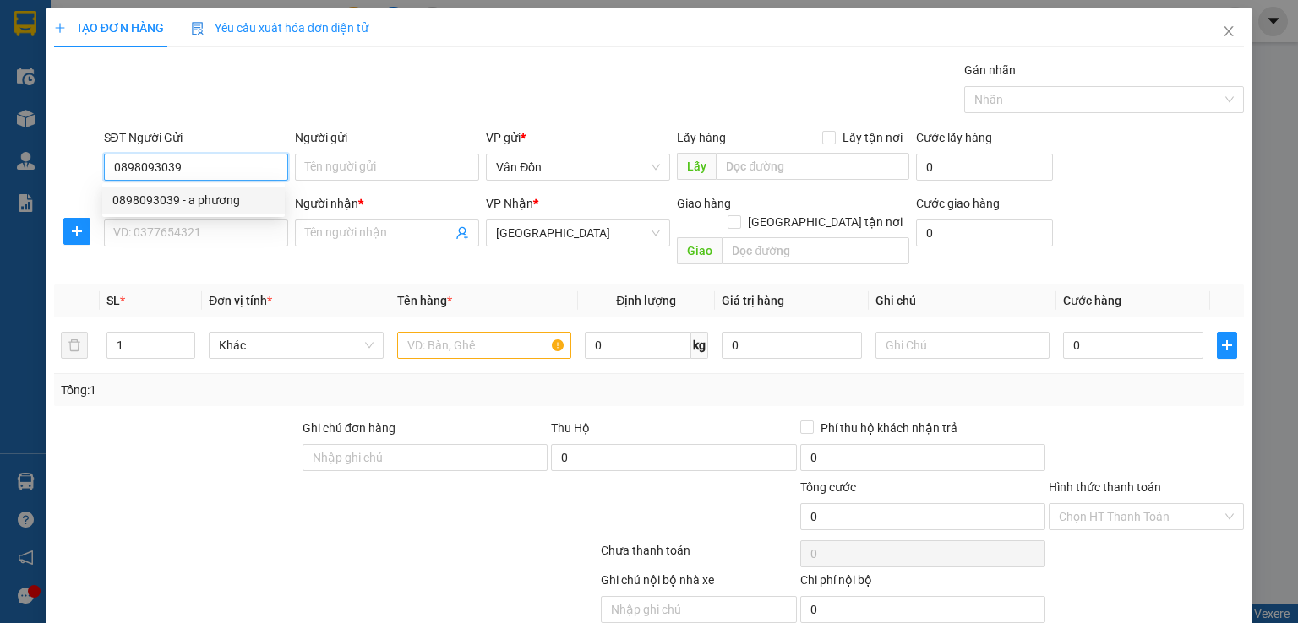
type input "a phương"
checkbox input "true"
type input "chả mực Bà Nụ Vân Đồn- VPVĐ"
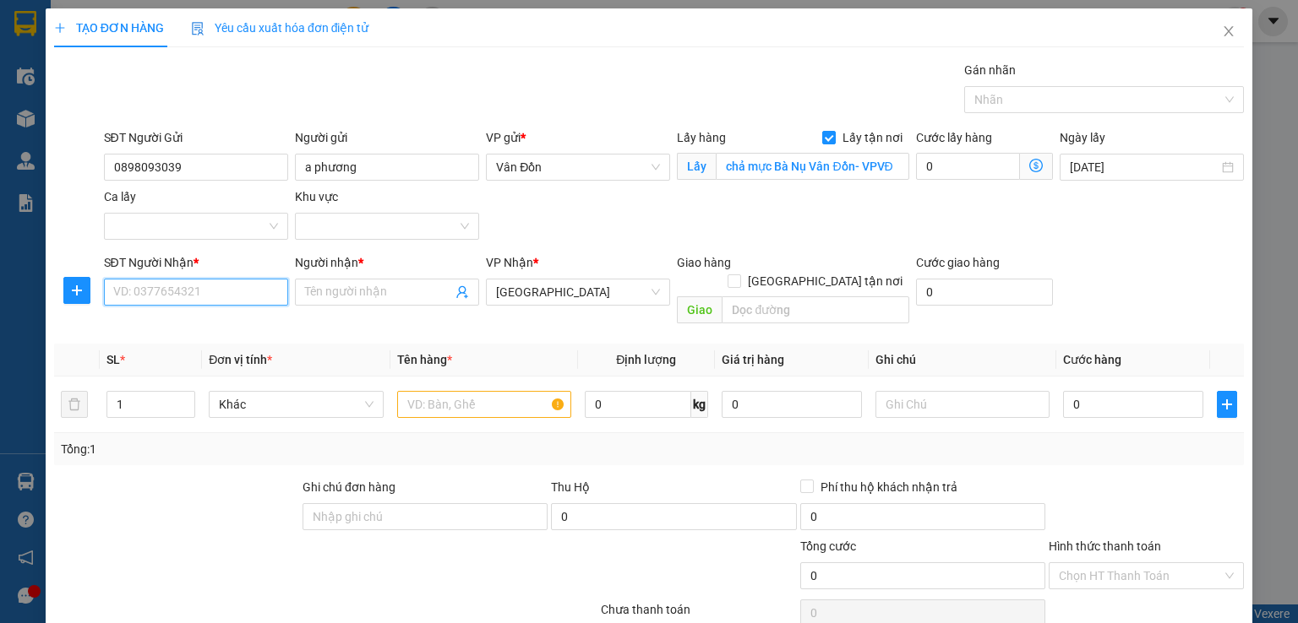
click at [220, 288] on input "SĐT Người Nhận *" at bounding box center [196, 292] width 184 height 27
paste input "0373360338"
type input "0373360338"
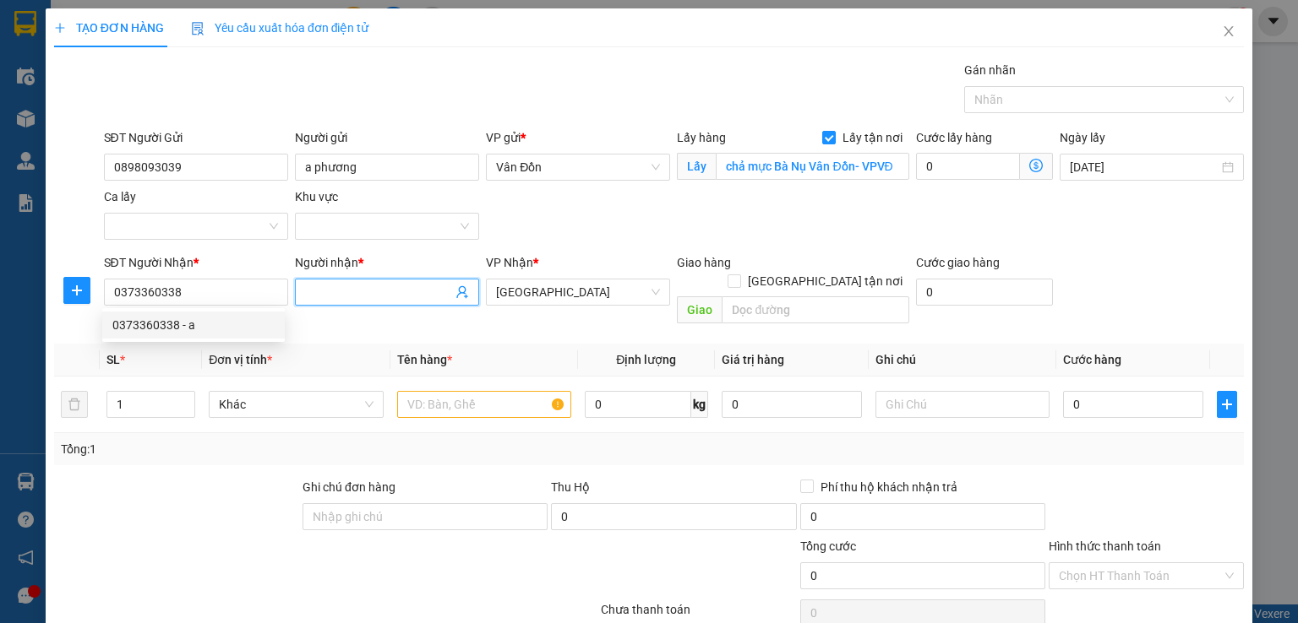
click at [416, 303] on span at bounding box center [387, 292] width 184 height 27
type input "a"
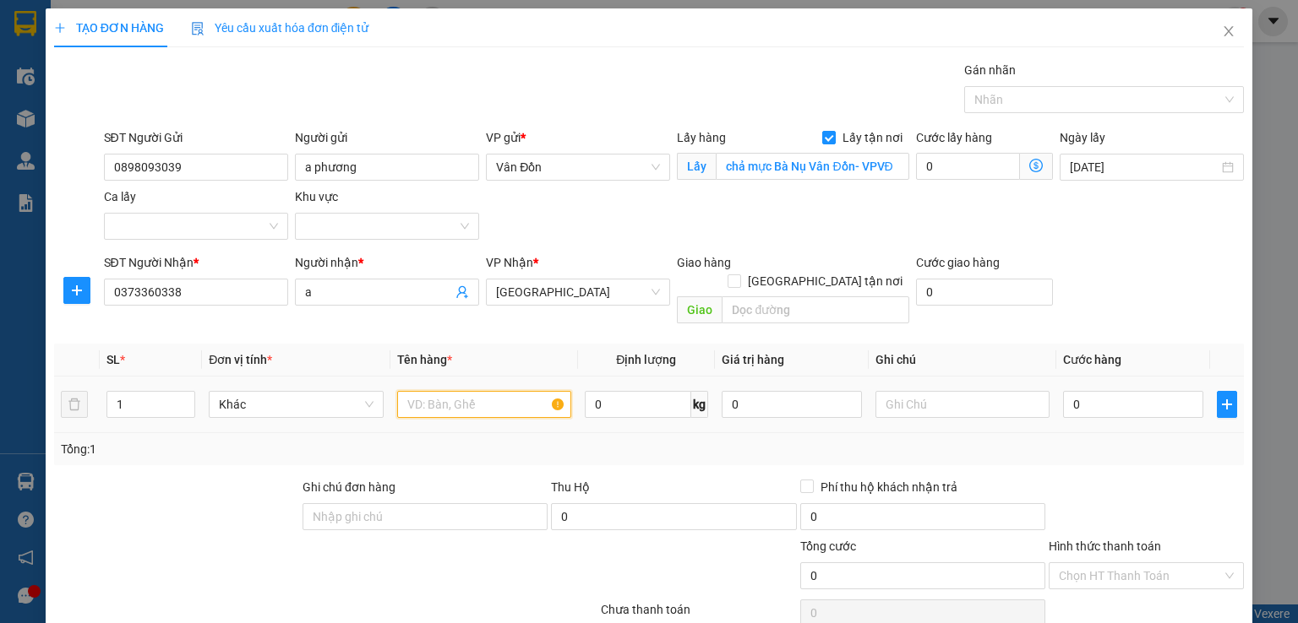
click at [472, 391] on input "text" at bounding box center [484, 404] width 174 height 27
type input "thùng xốp 9h"
click at [982, 391] on input "text" at bounding box center [962, 404] width 174 height 27
type input "d"
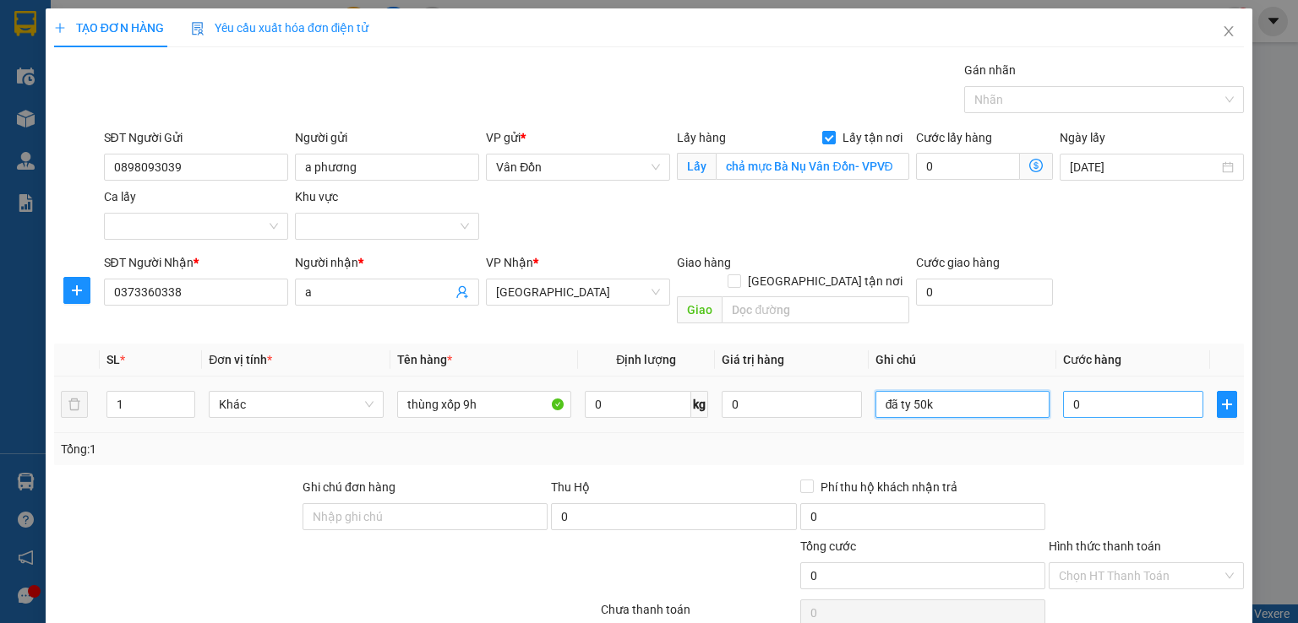
type input "đã ty 50k"
click at [1086, 397] on input "0" at bounding box center [1133, 404] width 140 height 27
type input "1"
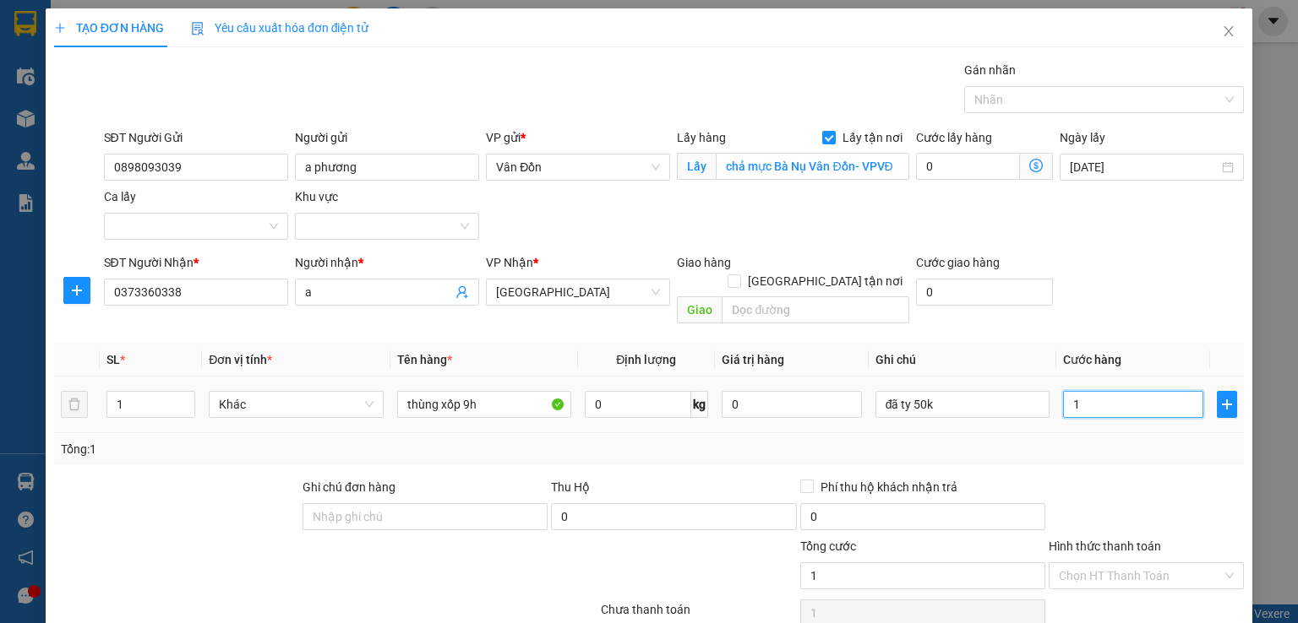
type input "10"
type input "100"
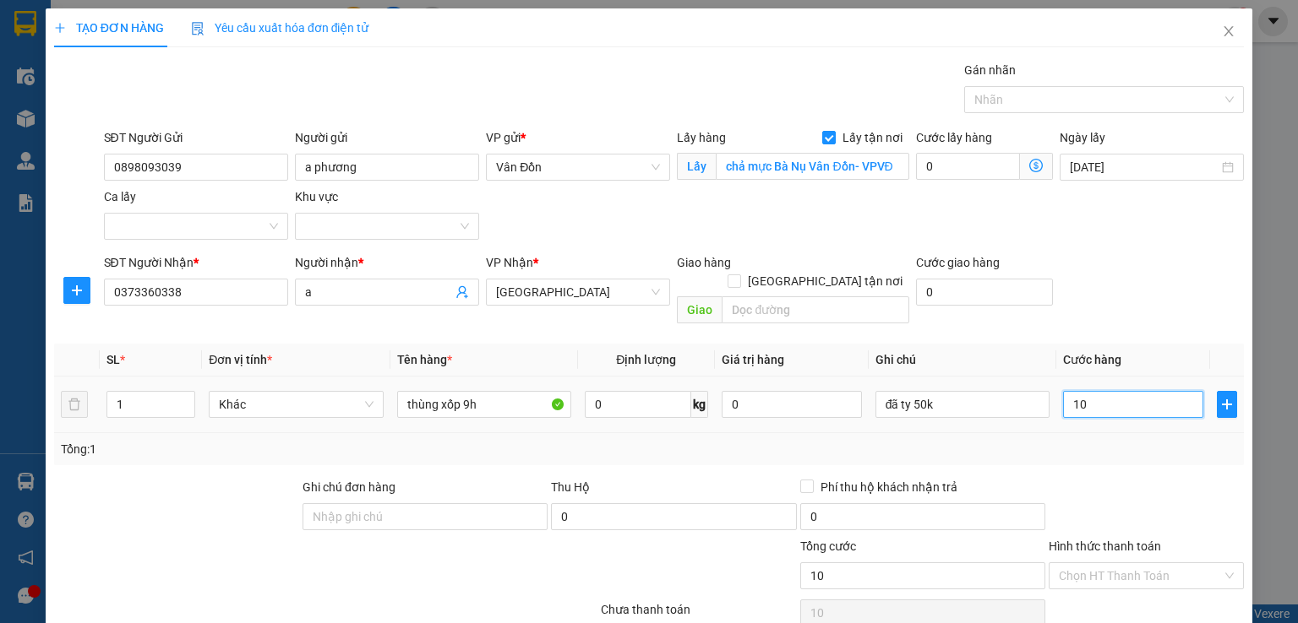
type input "100"
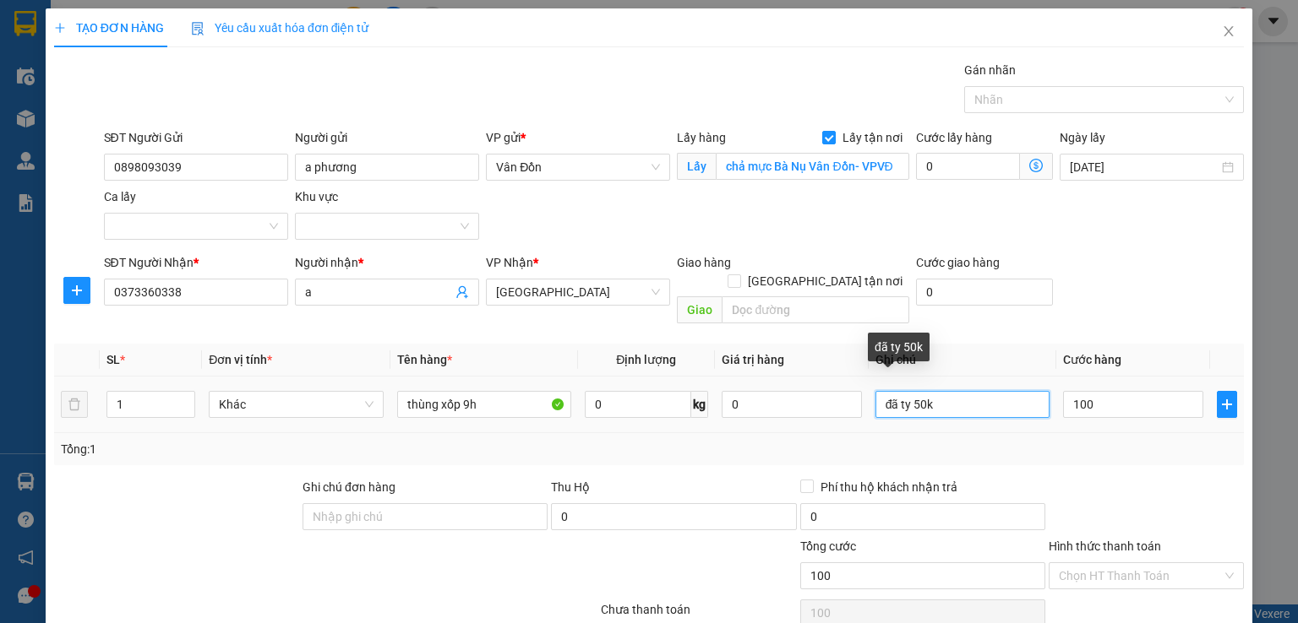
type input "100.000"
click at [987, 396] on input "đã ty 50k" at bounding box center [962, 404] width 174 height 27
click at [906, 391] on input "đã ty 50k" at bounding box center [962, 404] width 174 height 27
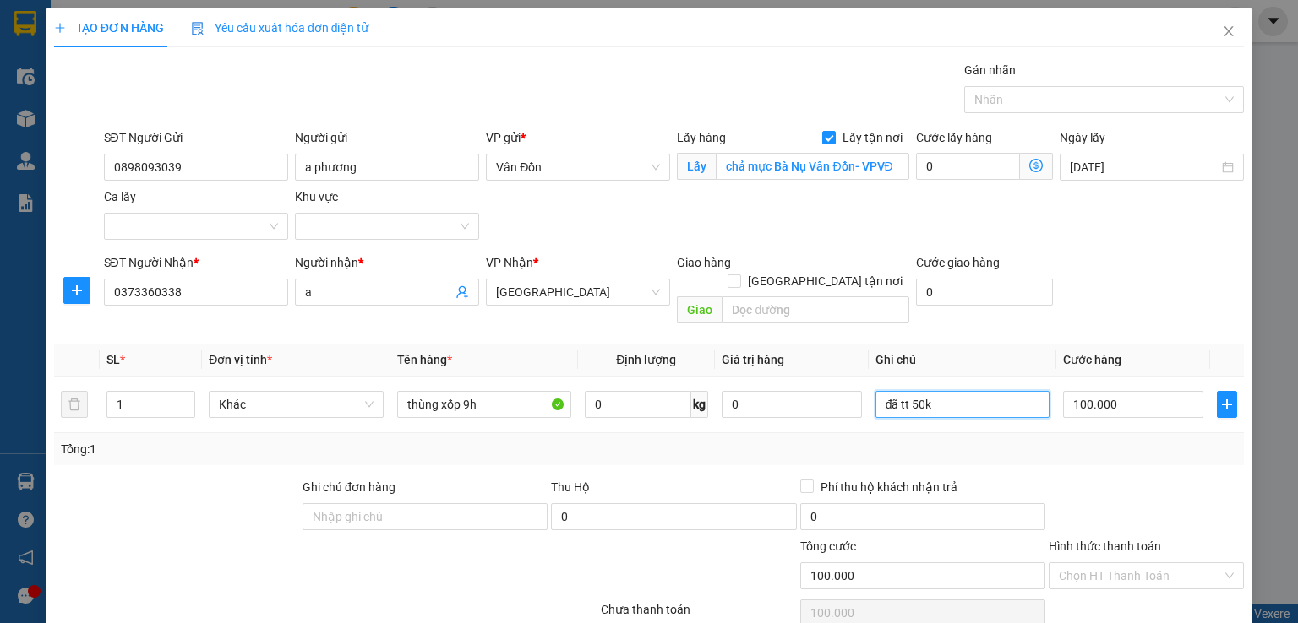
scroll to position [84, 0]
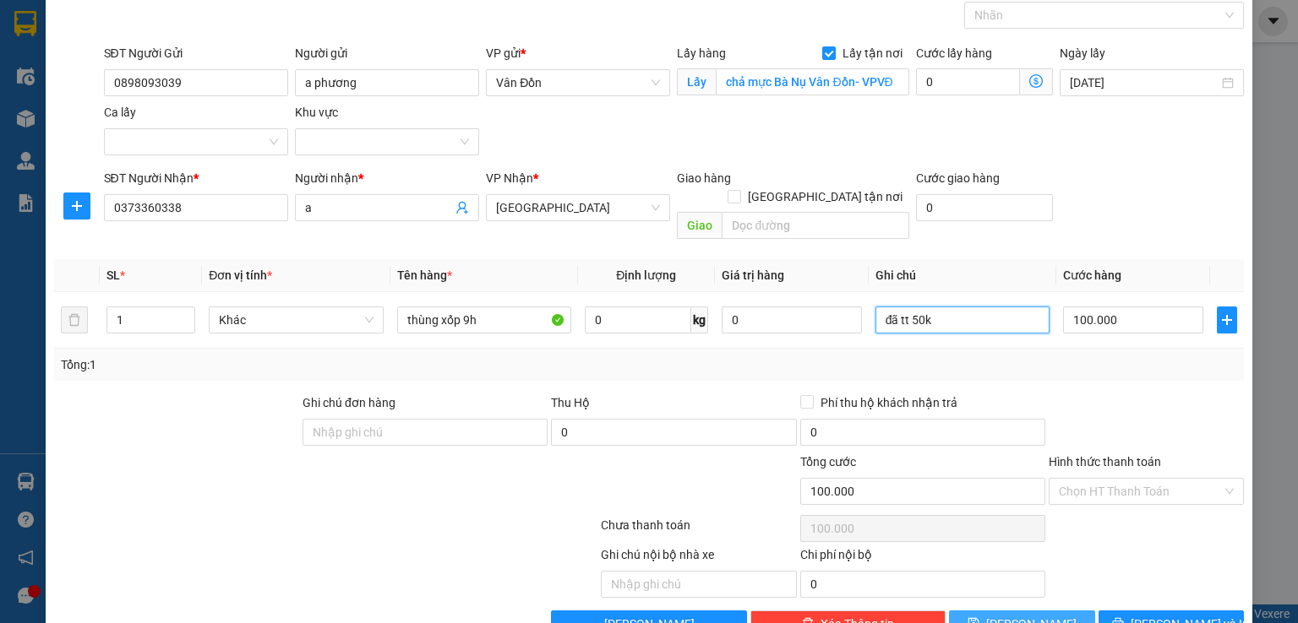
type input "đã tt 50k"
click at [1037, 611] on button "[PERSON_NAME]" at bounding box center [1022, 624] width 146 height 27
checkbox input "false"
type input "0"
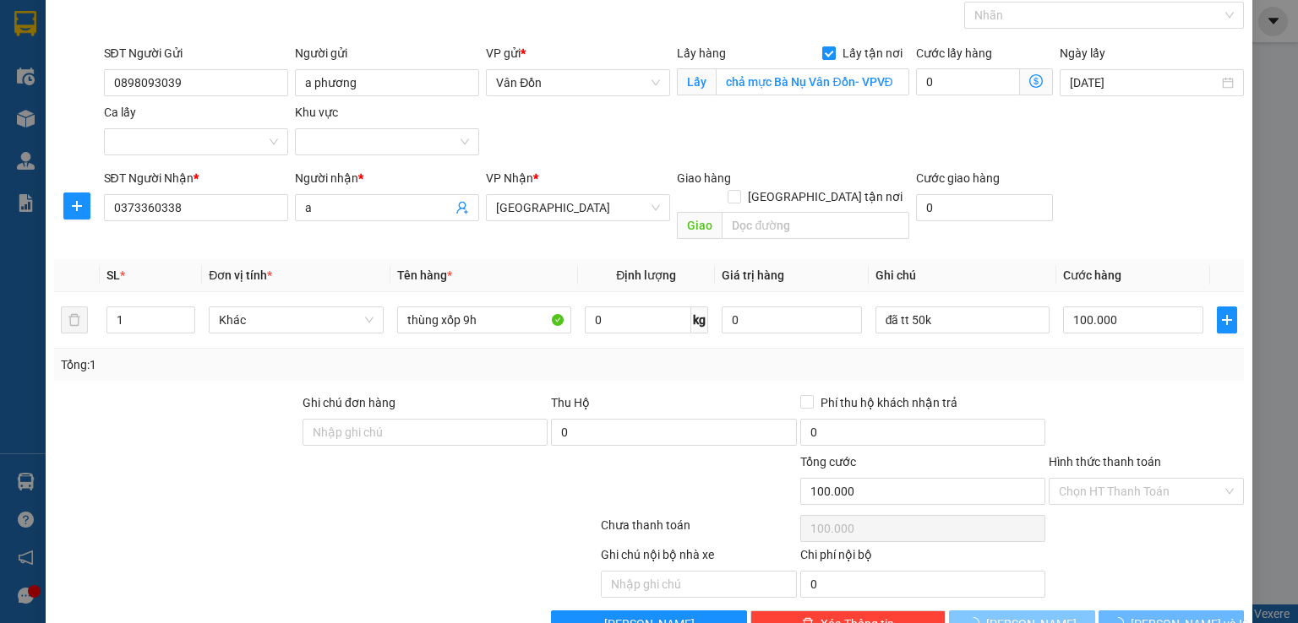
type input "0"
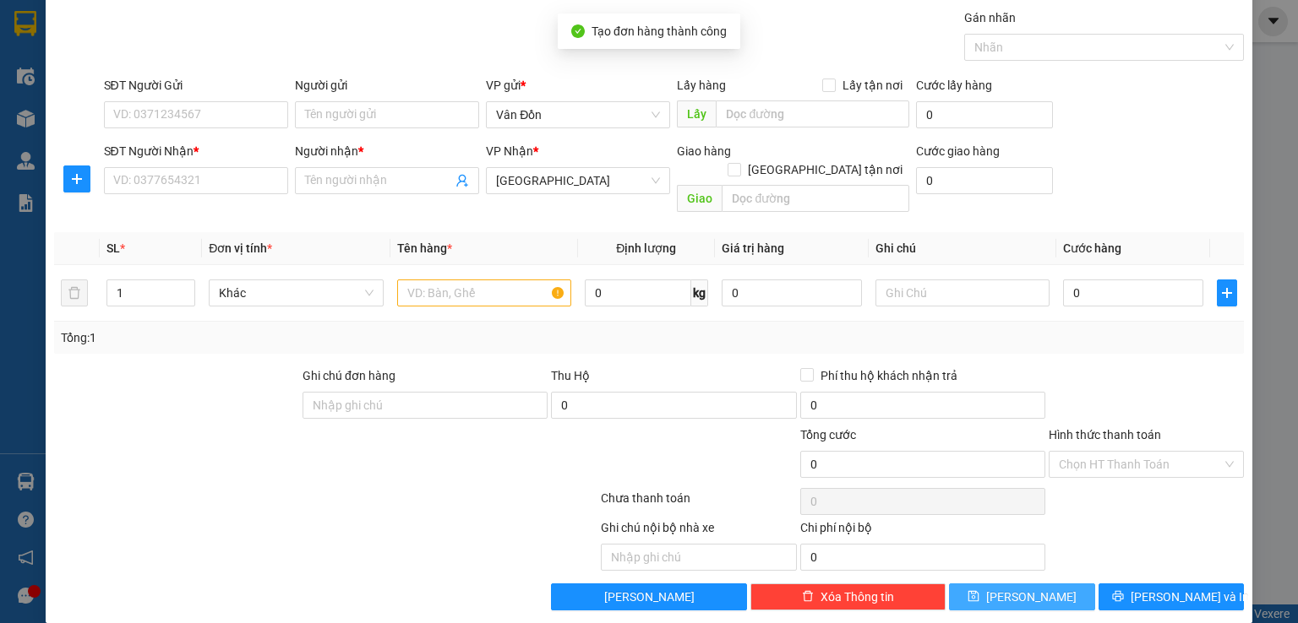
scroll to position [24, 0]
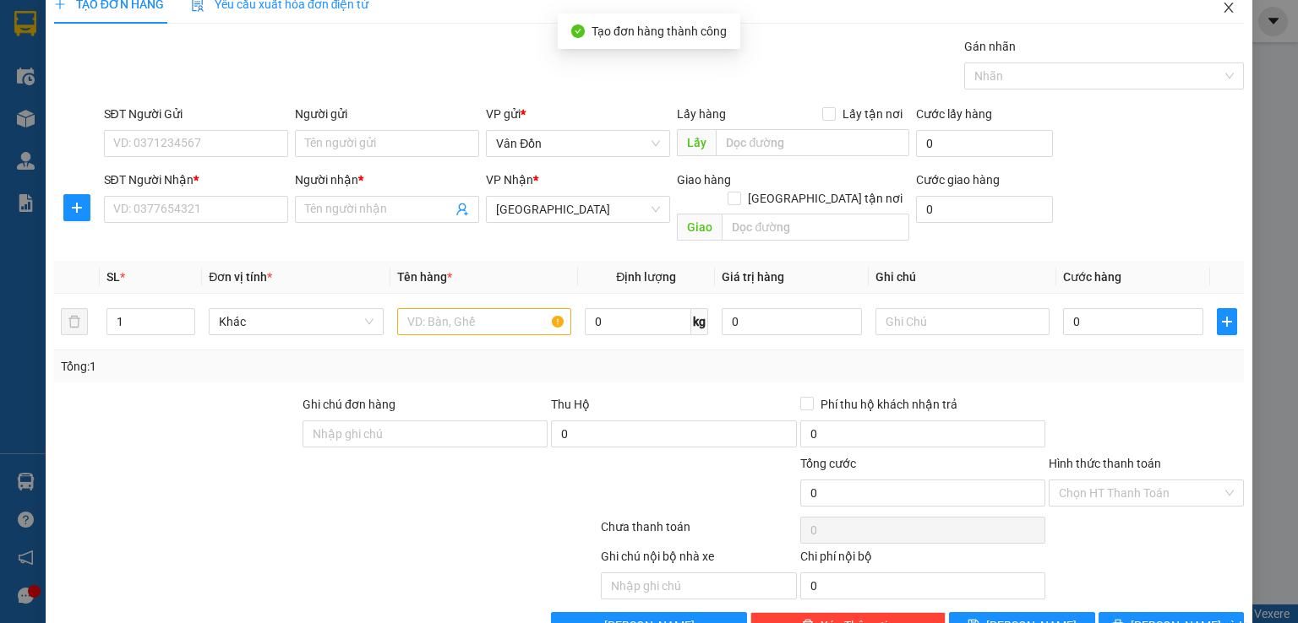
drag, startPoint x: 1221, startPoint y: 11, endPoint x: 1208, endPoint y: 22, distance: 17.4
click at [1221, 11] on icon "close" at bounding box center [1228, 8] width 14 height 14
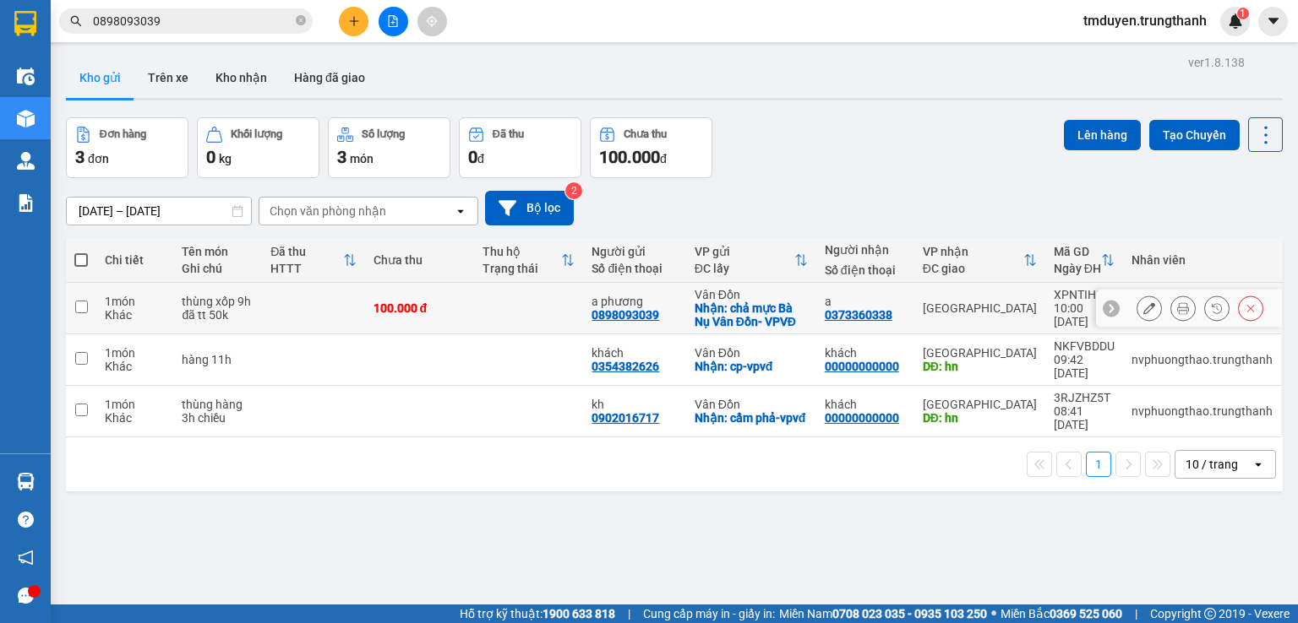
click at [75, 302] on input "checkbox" at bounding box center [81, 307] width 13 height 13
checkbox input "true"
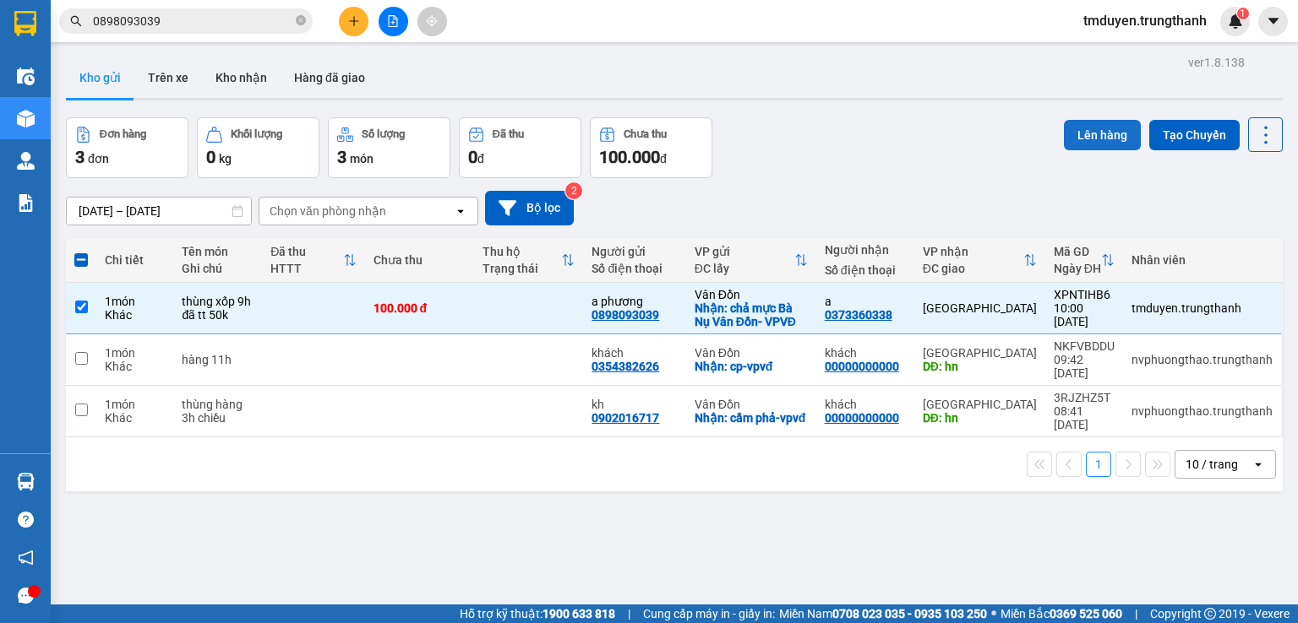
click at [1079, 149] on button "Lên hàng" at bounding box center [1102, 135] width 77 height 30
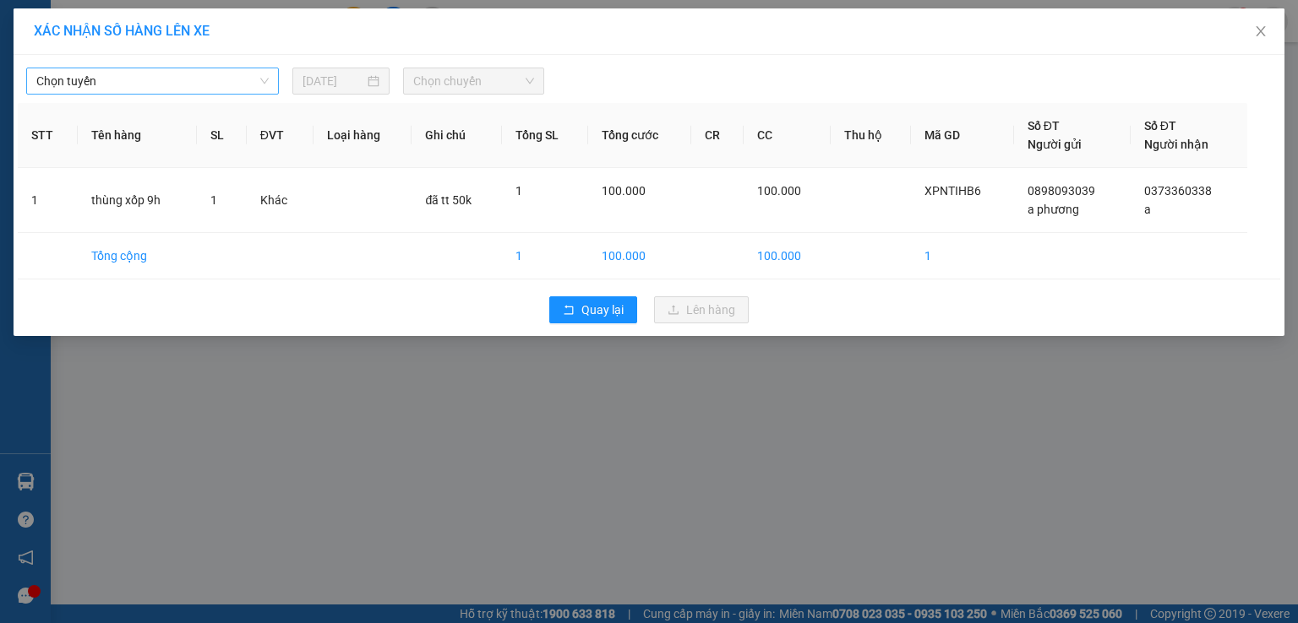
click at [229, 79] on span "Chọn tuyến" at bounding box center [152, 80] width 232 height 25
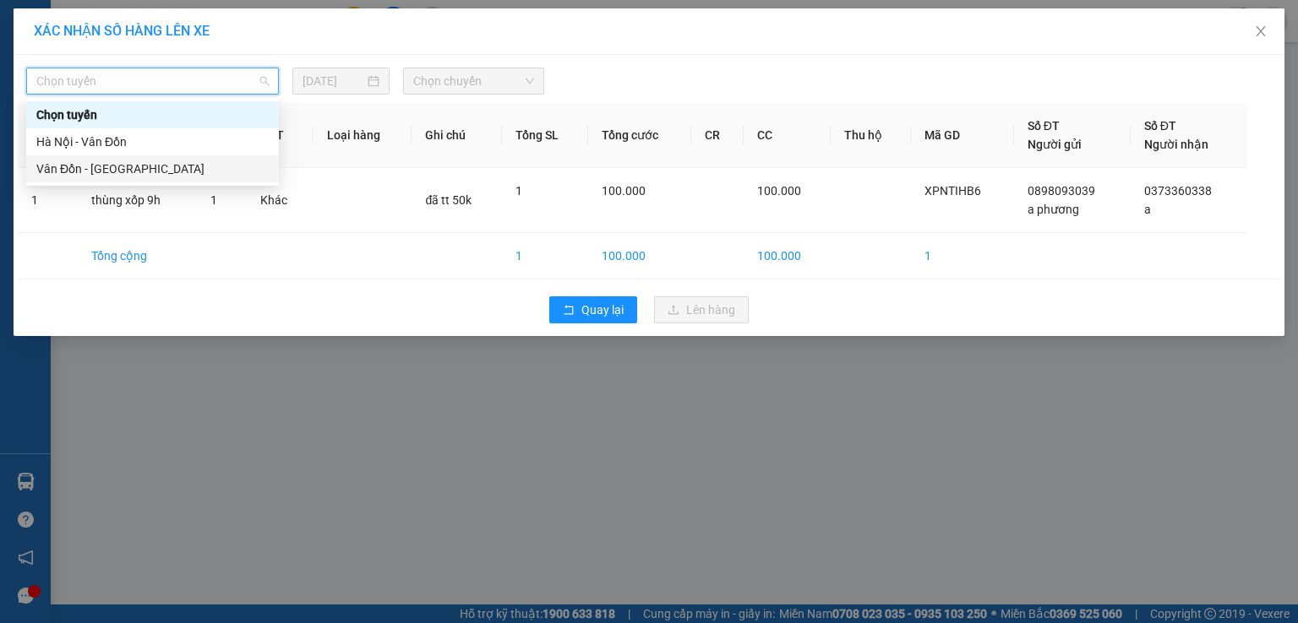
drag, startPoint x: 132, startPoint y: 173, endPoint x: 166, endPoint y: 169, distance: 34.9
click at [132, 173] on div "Vân Đồn - [GEOGRAPHIC_DATA]" at bounding box center [152, 169] width 232 height 19
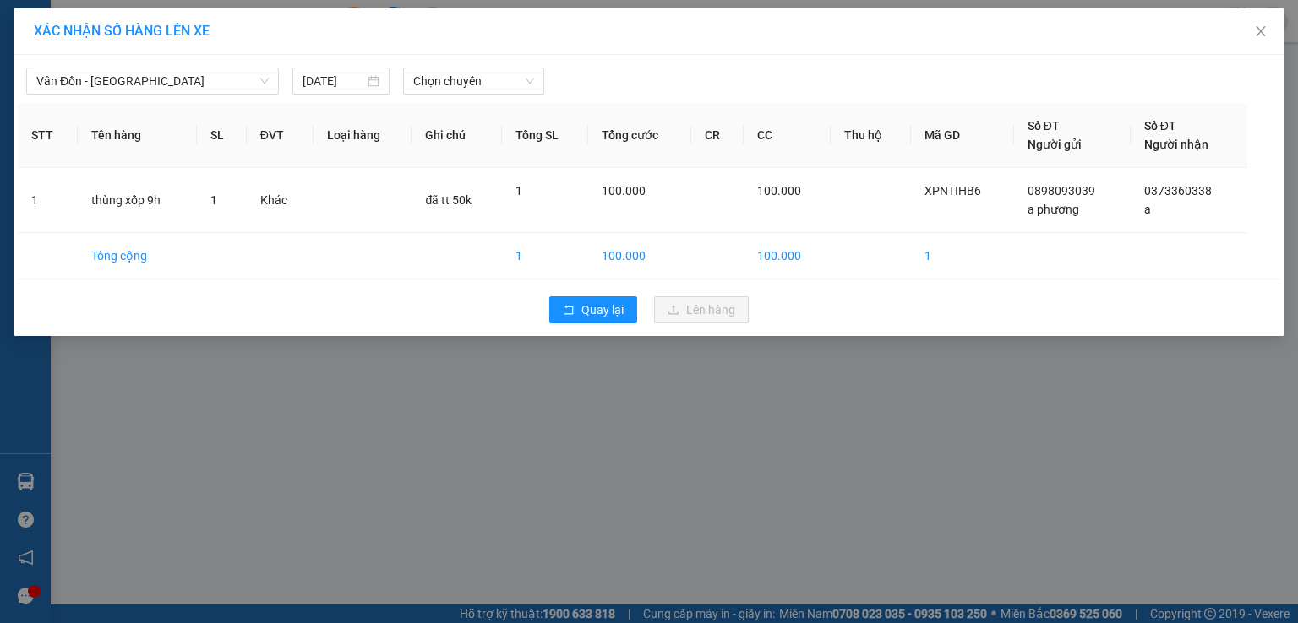
click at [478, 103] on th "Ghi chú" at bounding box center [456, 135] width 90 height 65
click at [483, 82] on span "Chọn chuyến" at bounding box center [474, 80] width 122 height 25
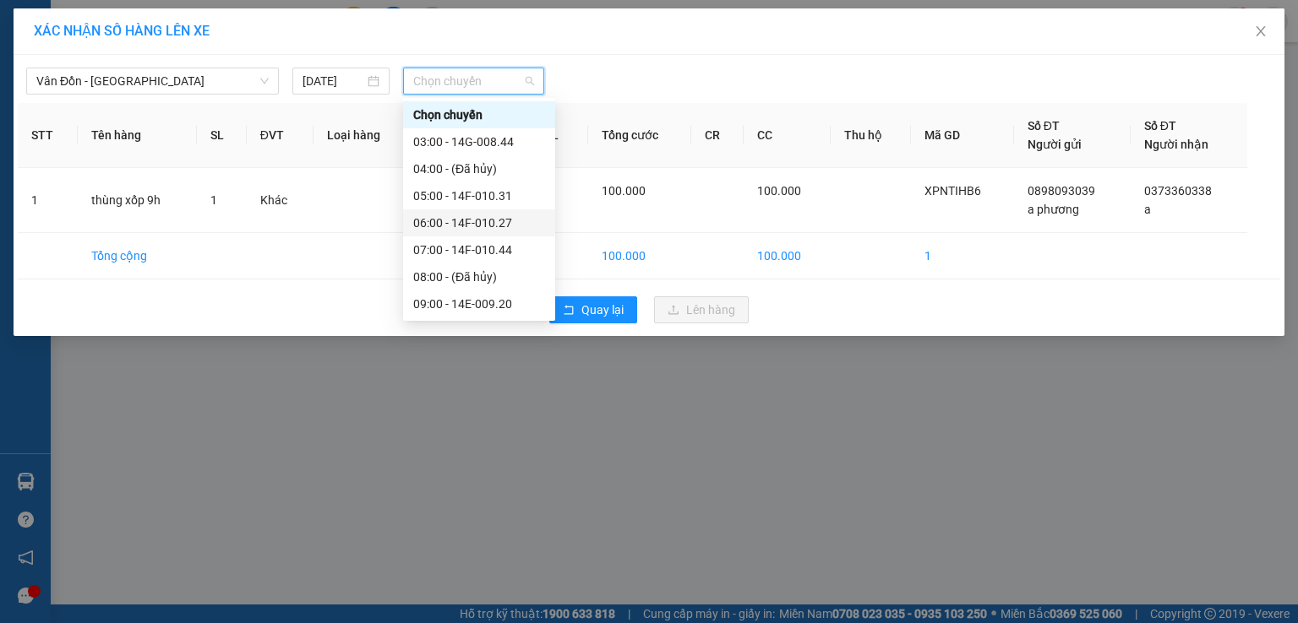
scroll to position [84, 0]
click at [438, 212] on div "09:00 - 14E-009.20" at bounding box center [479, 219] width 132 height 19
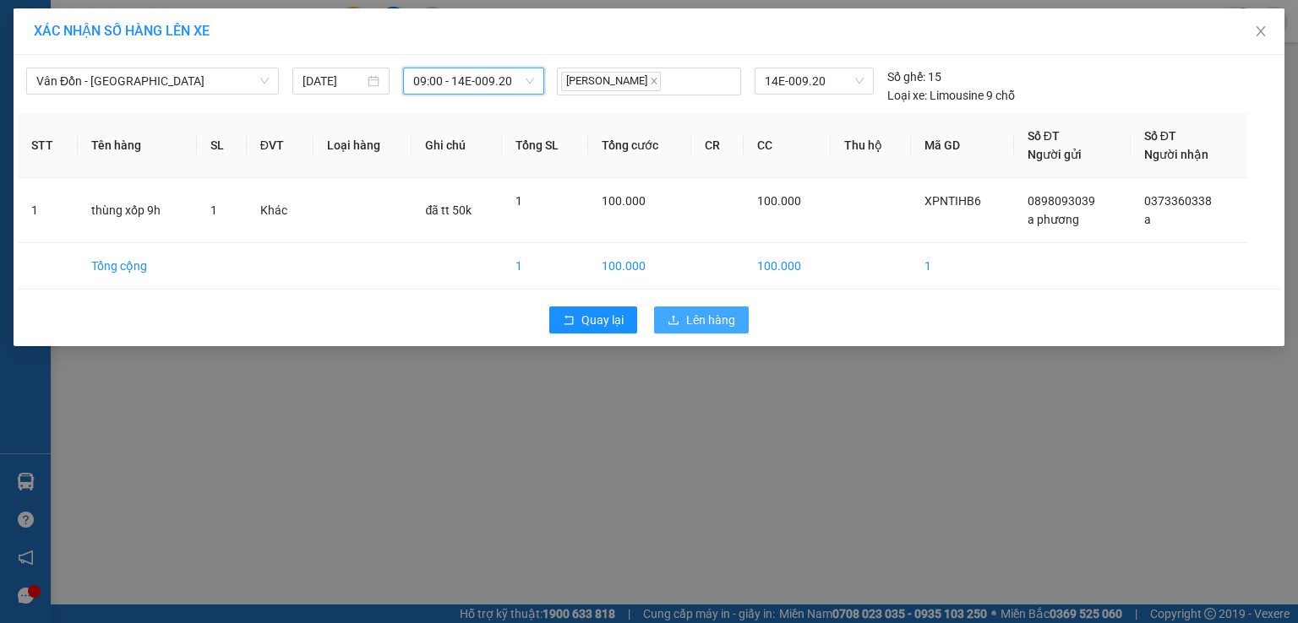
click at [712, 326] on span "Lên hàng" at bounding box center [710, 320] width 49 height 19
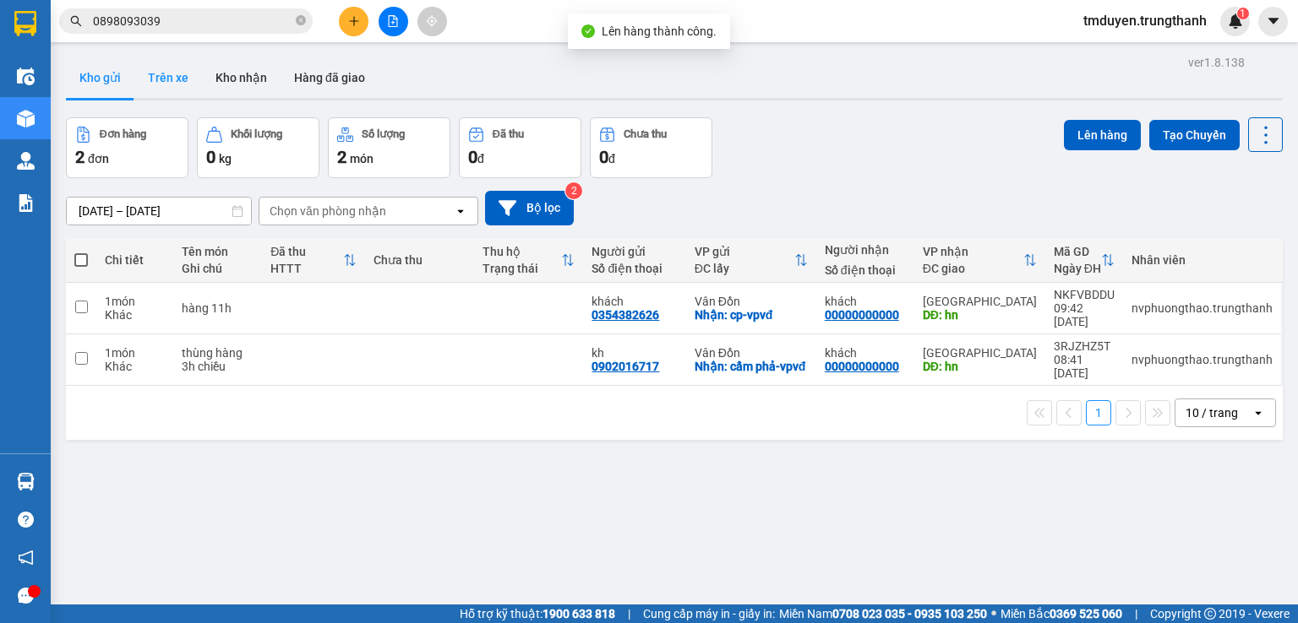
click at [195, 83] on button "Trên xe" at bounding box center [168, 77] width 68 height 41
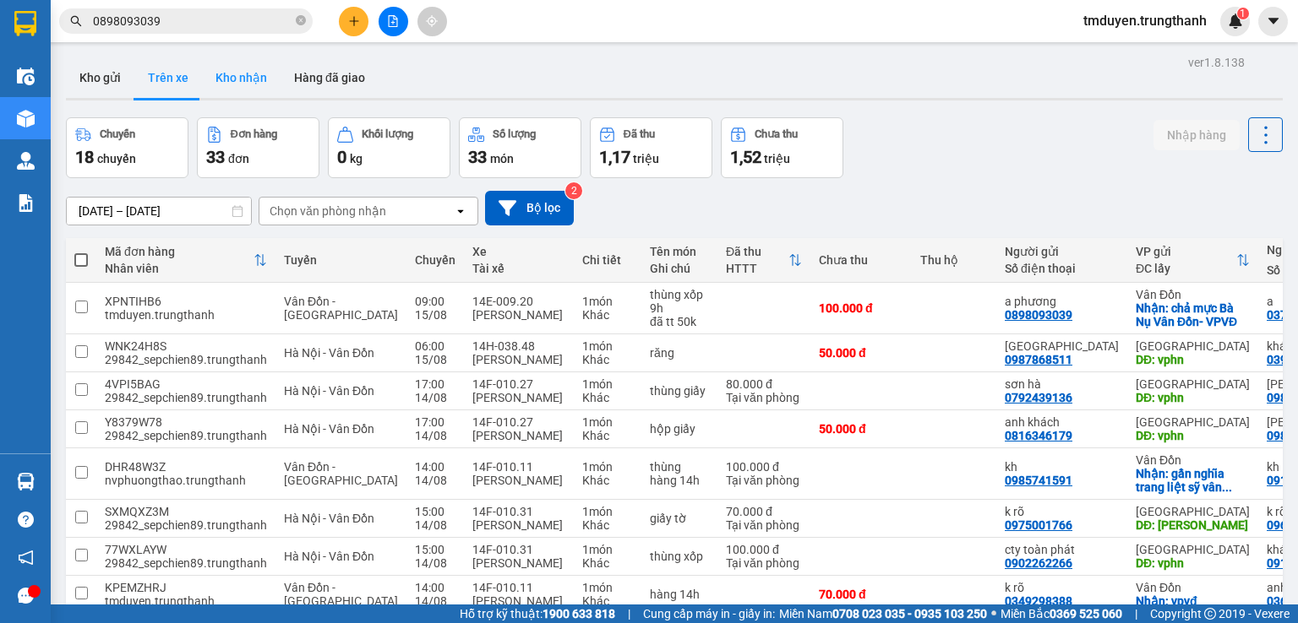
click at [254, 79] on button "Kho nhận" at bounding box center [241, 77] width 79 height 41
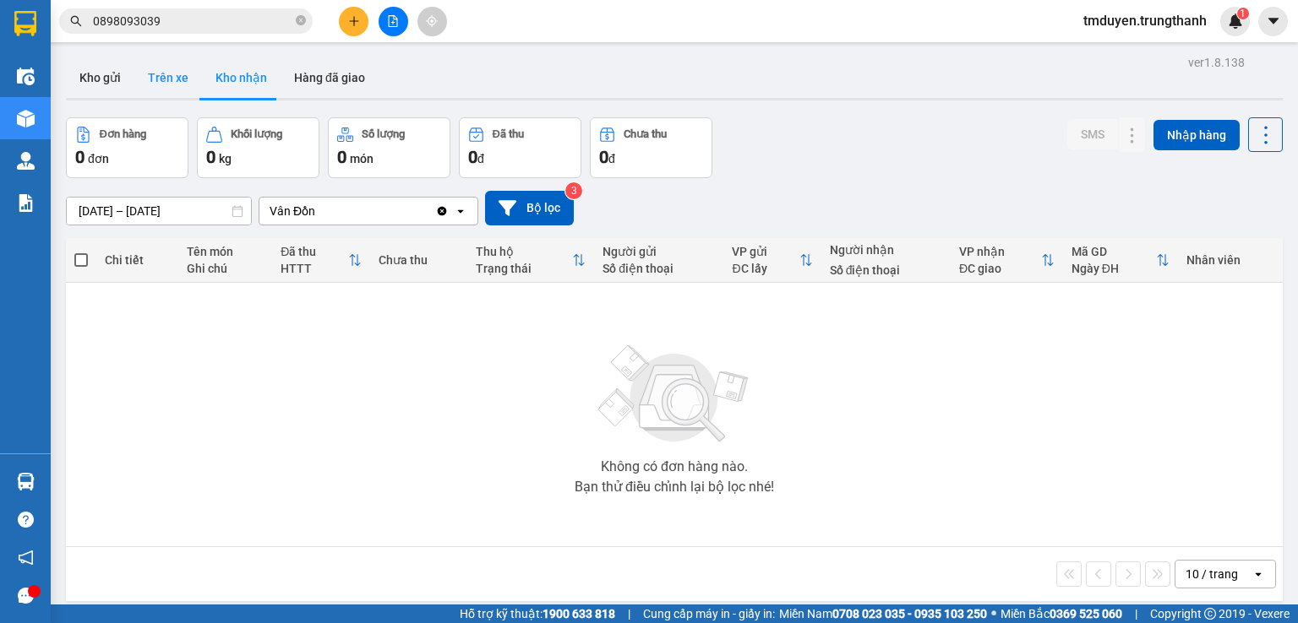
click at [172, 77] on button "Trên xe" at bounding box center [168, 77] width 68 height 41
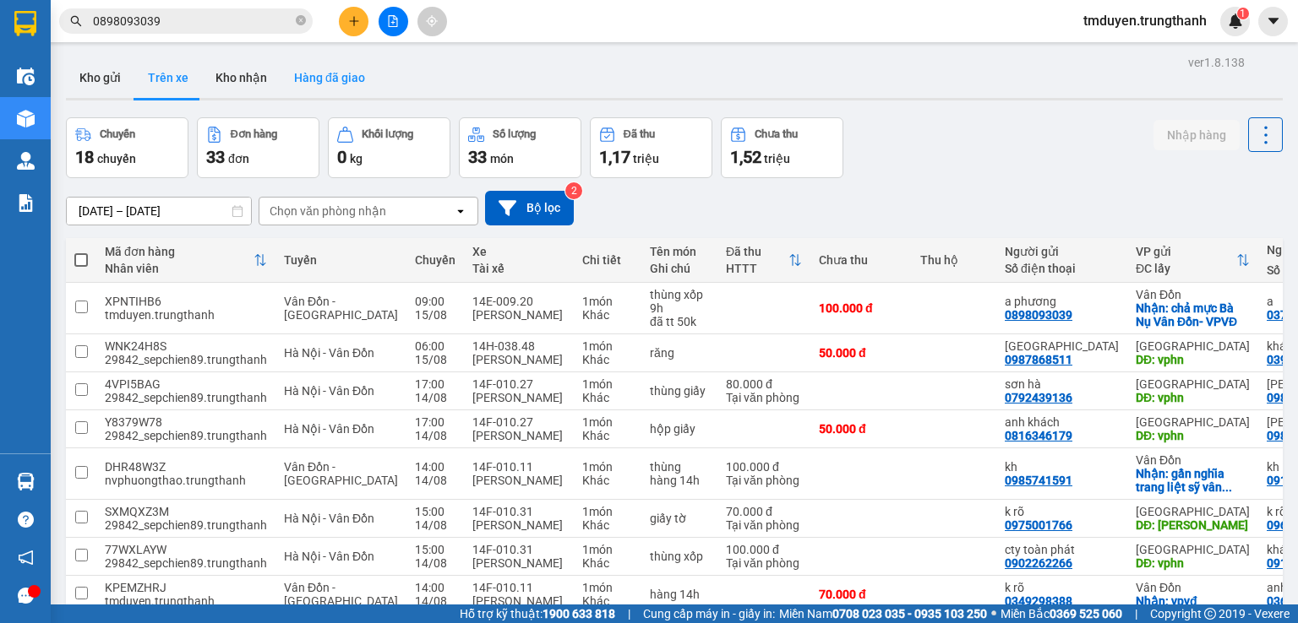
click at [288, 84] on button "Hàng đã giao" at bounding box center [329, 77] width 98 height 41
